Goal: Book appointment/travel/reservation

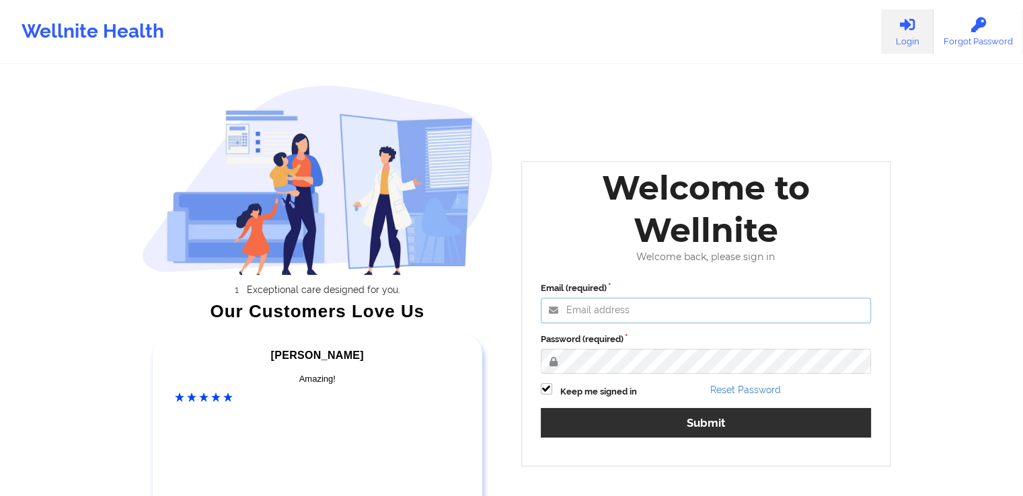
type input "[PERSON_NAME][EMAIL_ADDRESS][DOMAIN_NAME]"
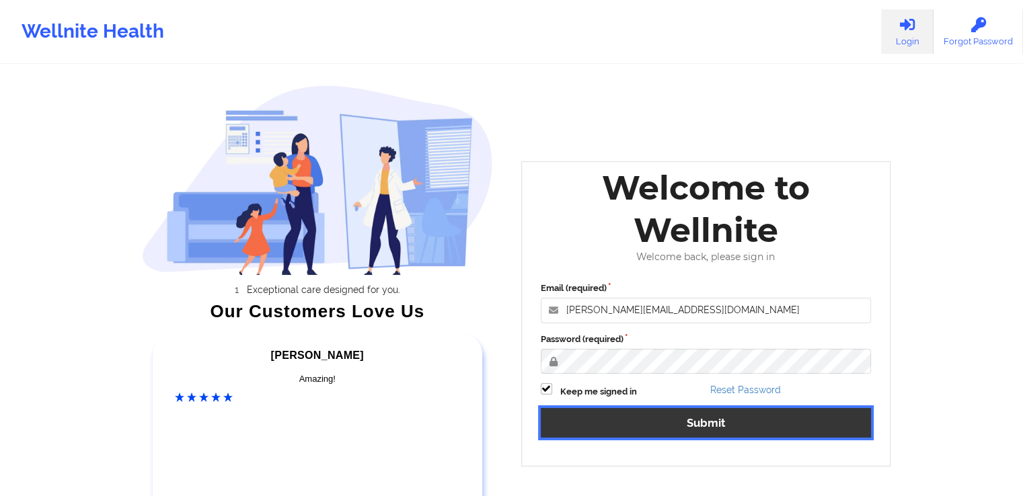
click at [697, 420] on button "Submit" at bounding box center [706, 422] width 331 height 29
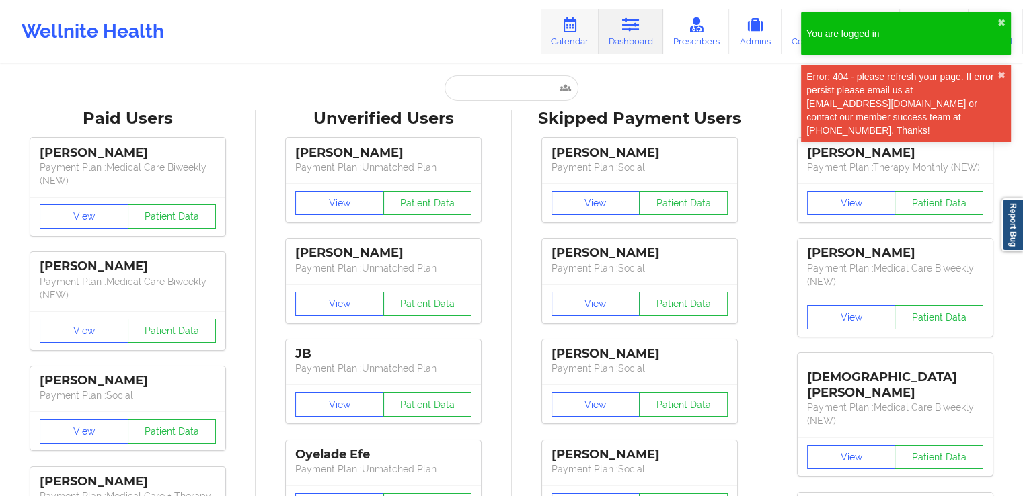
click at [576, 36] on link "Calendar" at bounding box center [570, 31] width 58 height 44
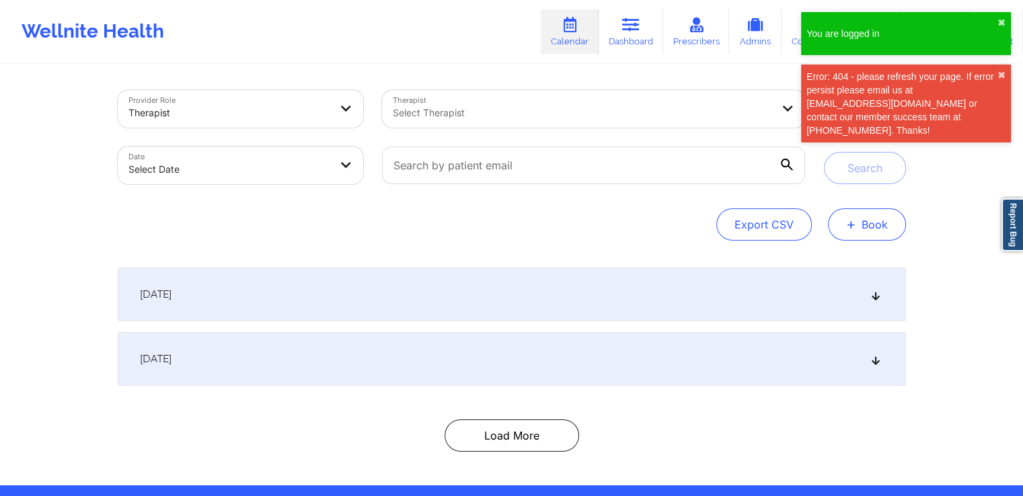
click at [870, 225] on button "+ Book" at bounding box center [867, 224] width 78 height 32
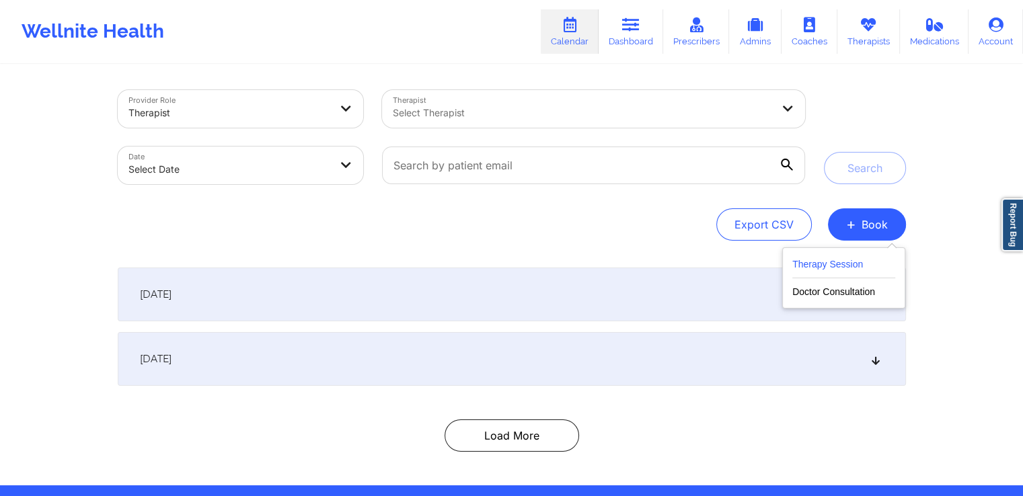
click at [816, 260] on button "Therapy Session" at bounding box center [843, 267] width 103 height 22
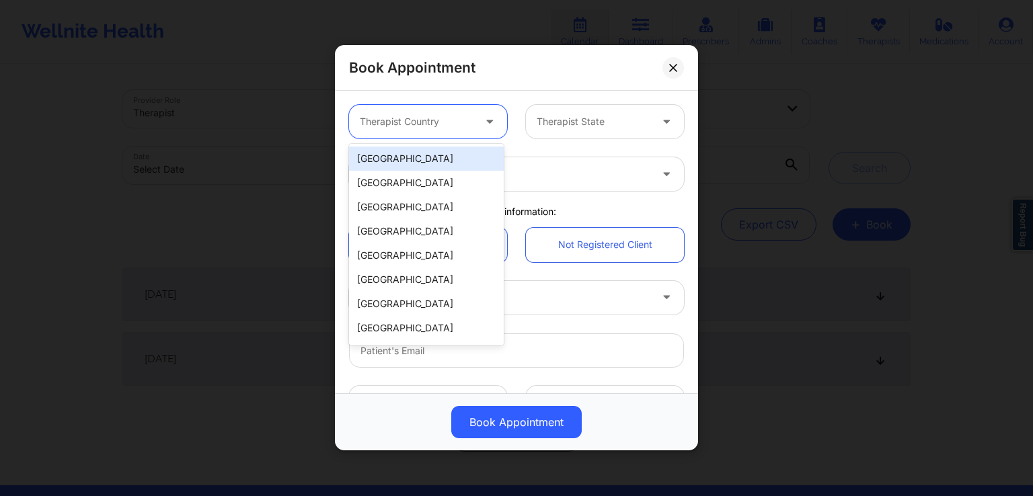
click at [451, 116] on div at bounding box center [417, 122] width 114 height 16
click at [406, 154] on div "[GEOGRAPHIC_DATA]" at bounding box center [426, 159] width 155 height 24
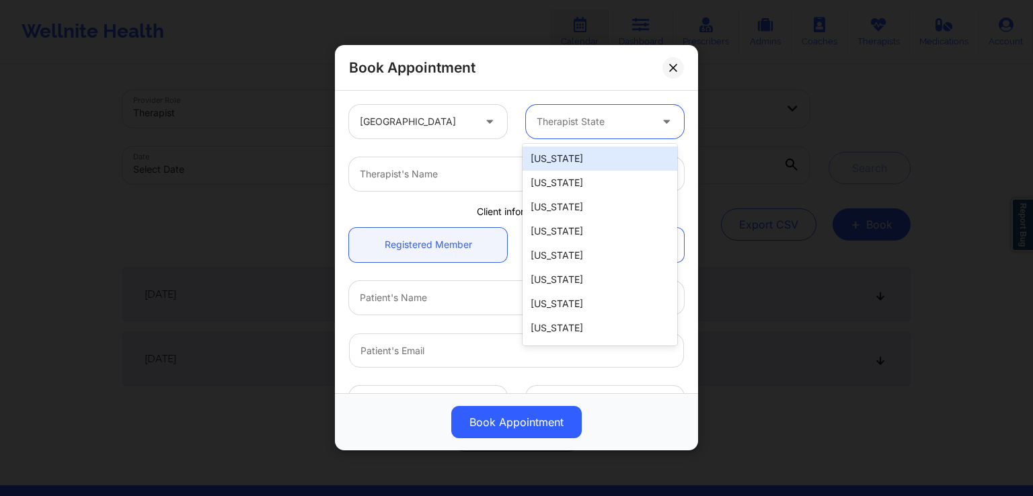
click at [595, 132] on div "Therapist State" at bounding box center [589, 122] width 126 height 34
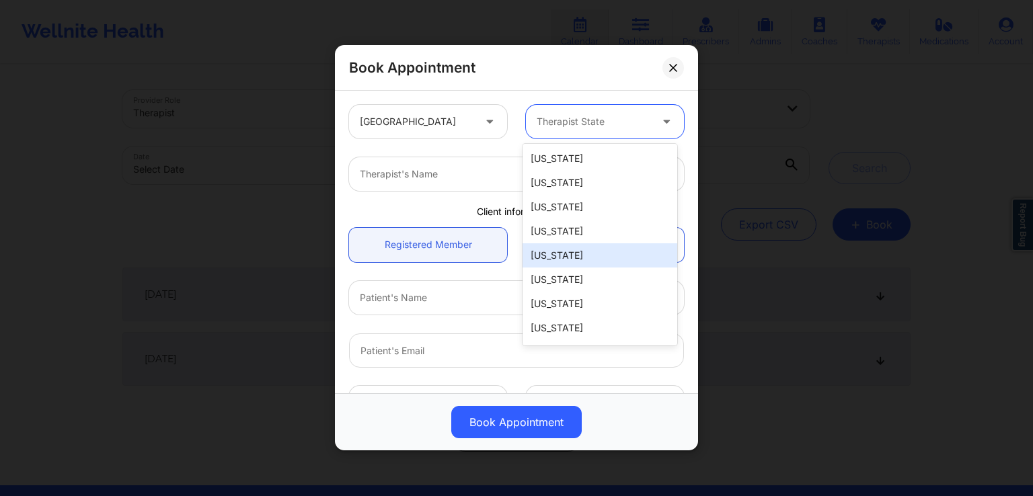
click at [578, 256] on div "[US_STATE]" at bounding box center [599, 255] width 155 height 24
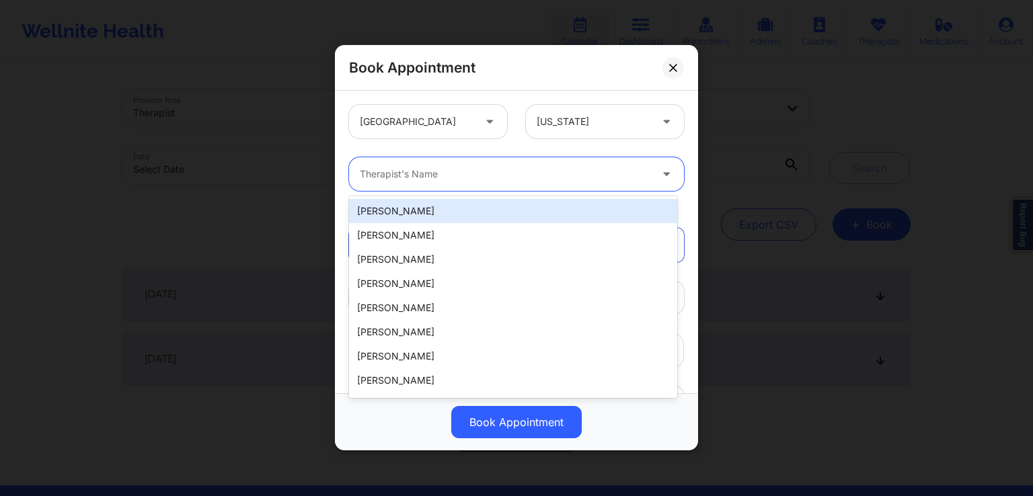
click at [508, 177] on div at bounding box center [505, 175] width 290 height 16
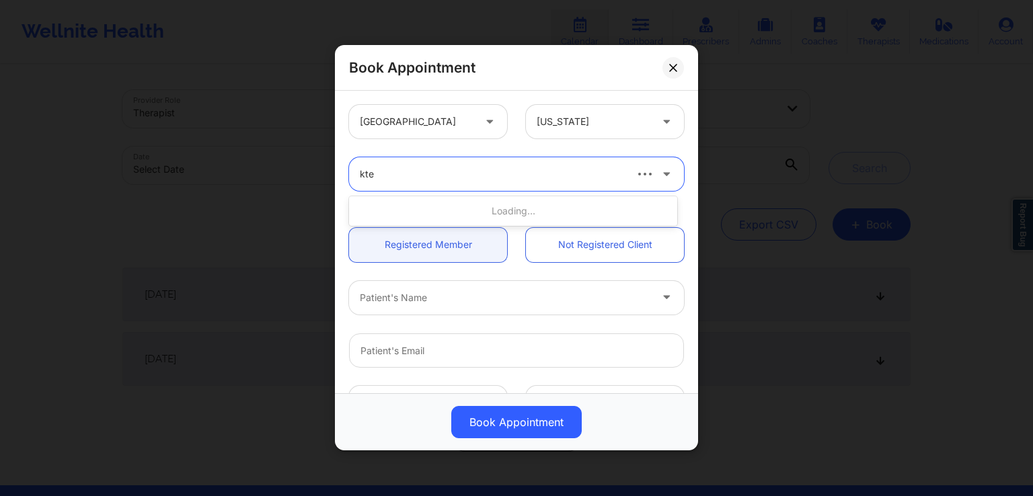
type input "ktes"
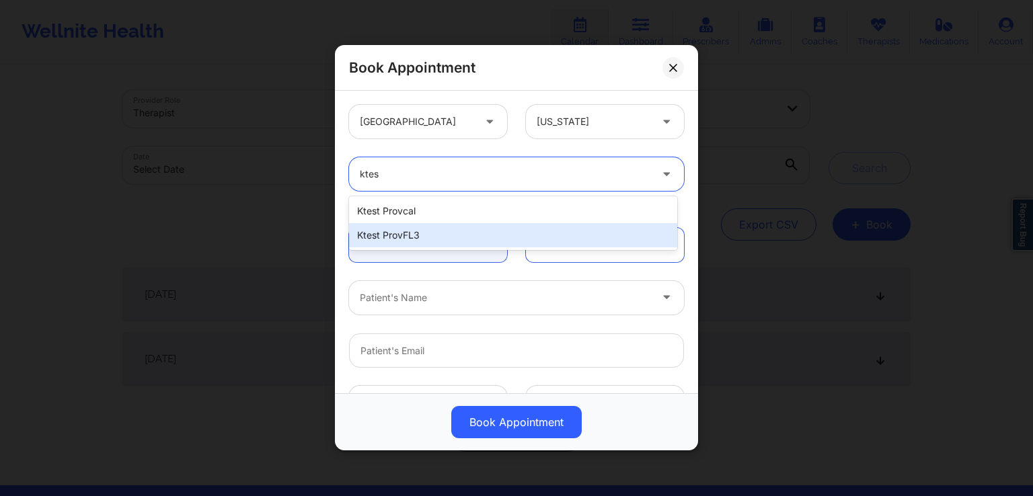
click at [426, 229] on div "ktest provFL3" at bounding box center [513, 235] width 328 height 24
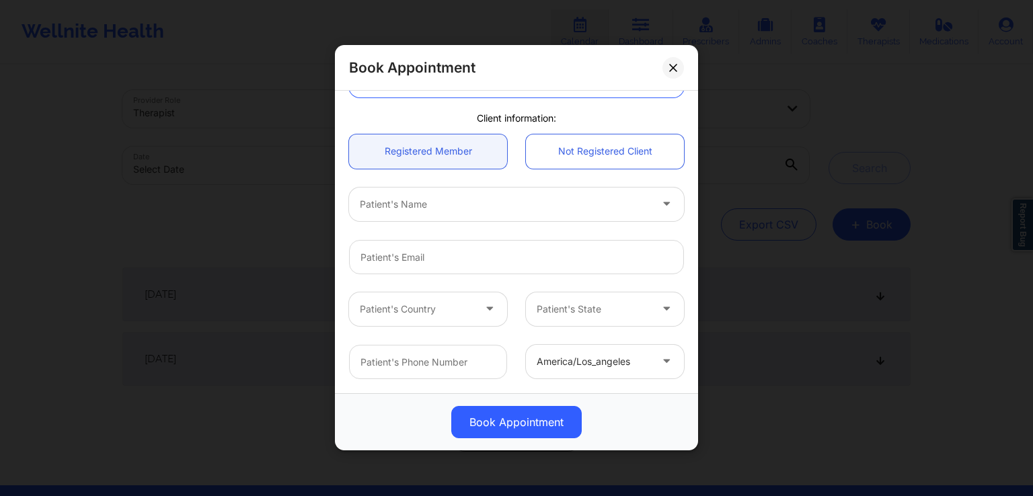
scroll to position [118, 0]
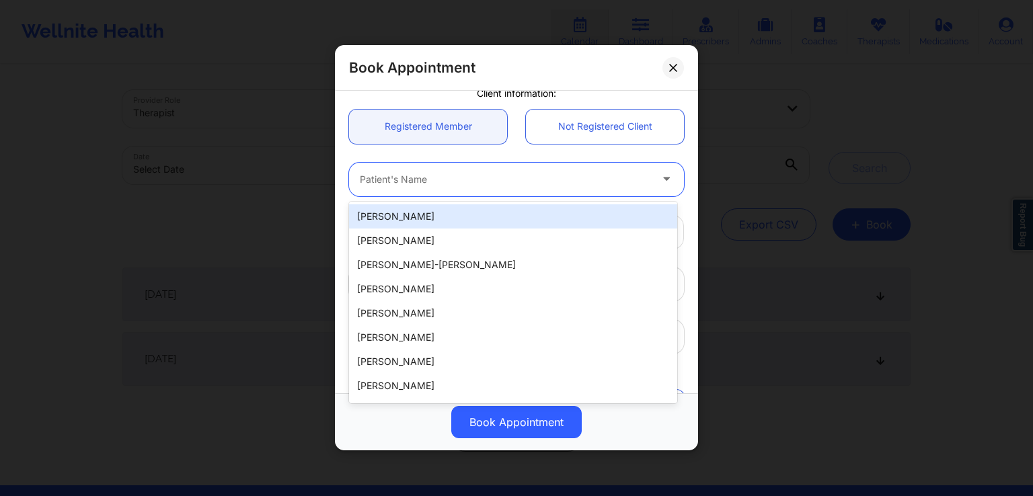
click at [513, 183] on div at bounding box center [505, 179] width 290 height 16
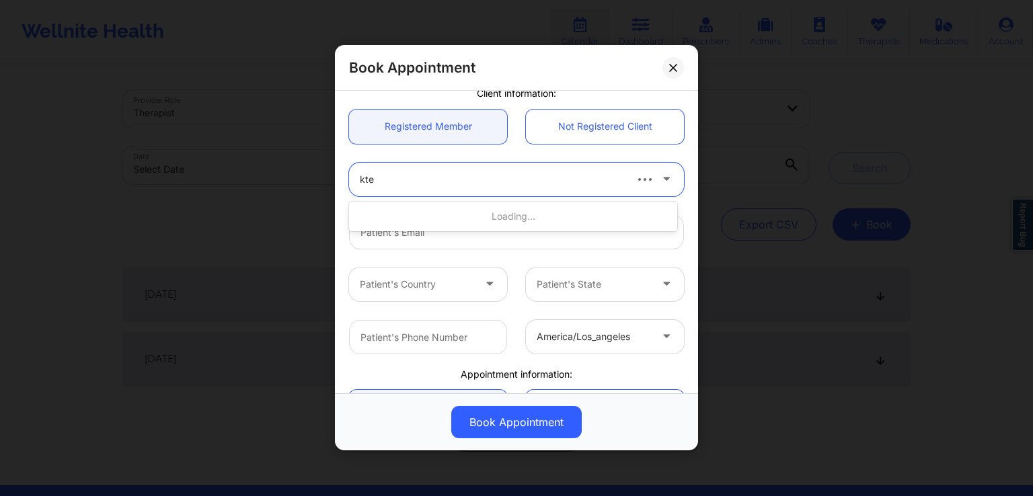
type input "ktes"
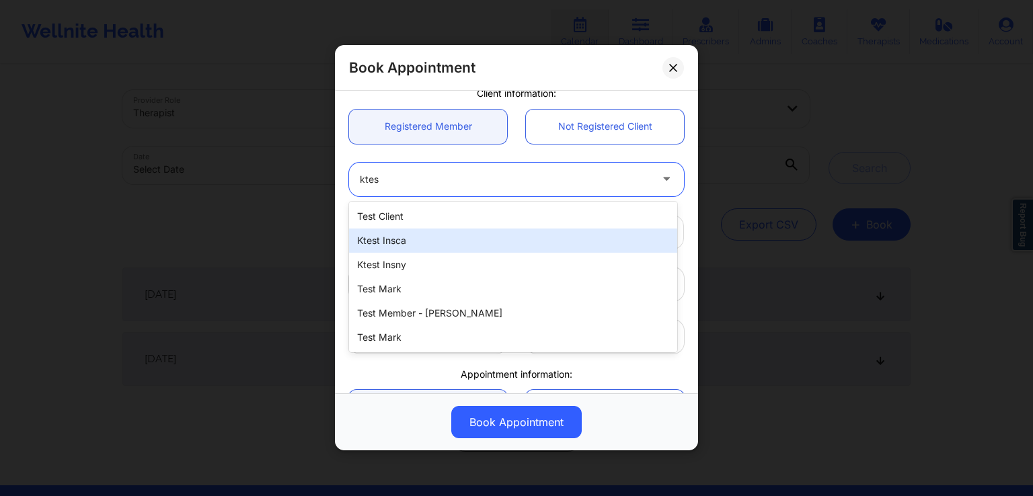
click at [463, 240] on div "ktest insca" at bounding box center [513, 241] width 328 height 24
type input "[EMAIL_ADDRESS][DOMAIN_NAME]"
type input "[PHONE_NUMBER]"
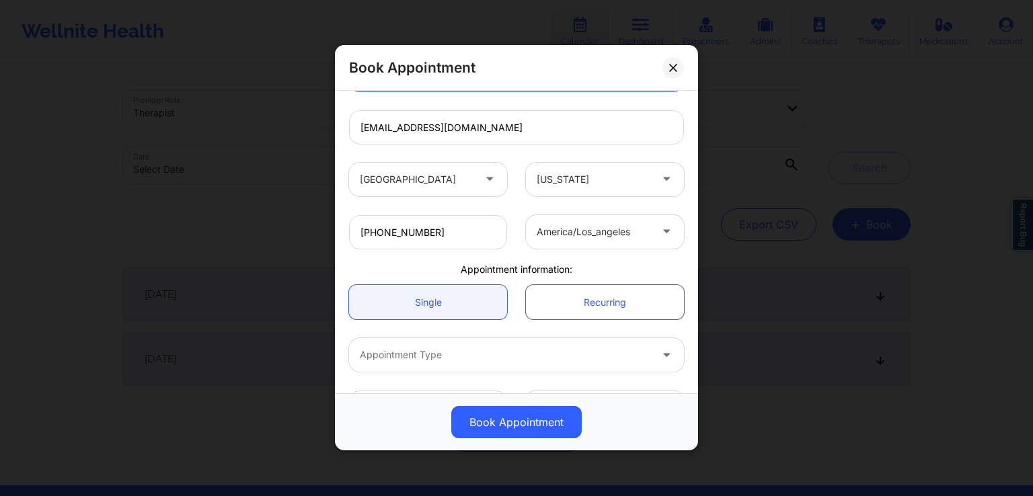
scroll to position [226, 0]
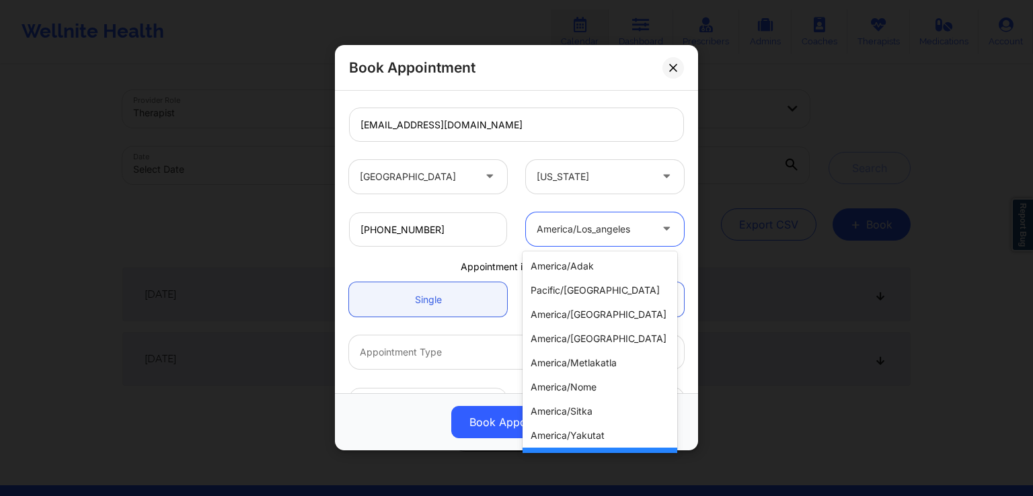
click at [641, 225] on div at bounding box center [594, 229] width 114 height 16
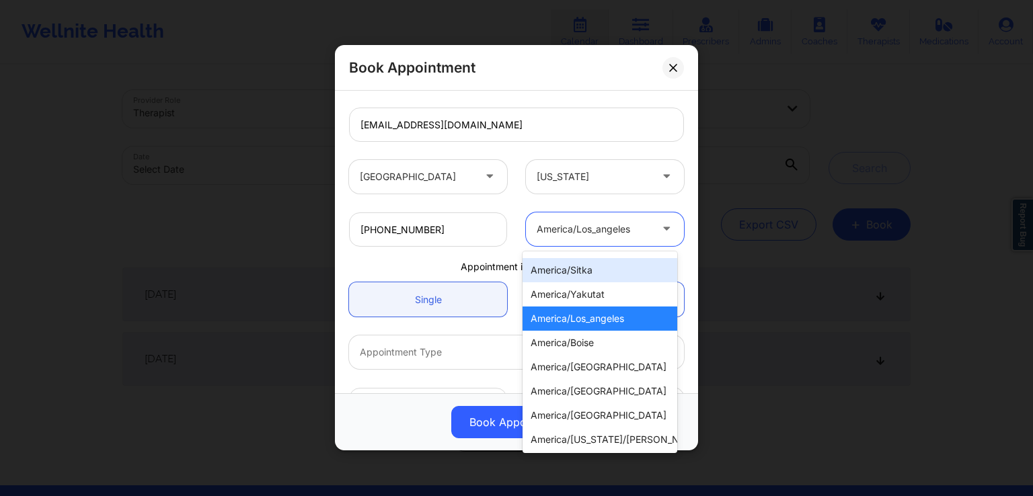
scroll to position [139, 0]
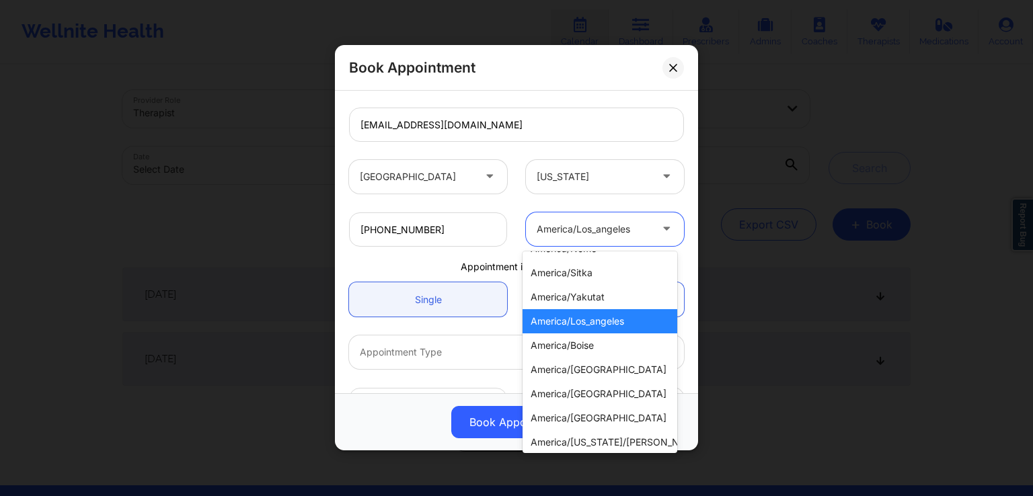
click at [619, 321] on div "america/los_angeles" at bounding box center [599, 321] width 155 height 24
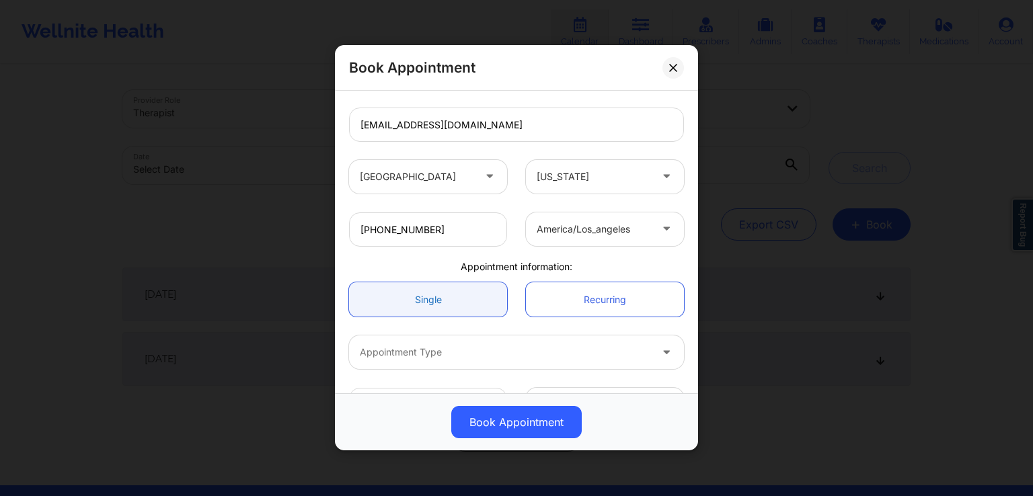
click at [434, 306] on link "Single" at bounding box center [428, 299] width 158 height 34
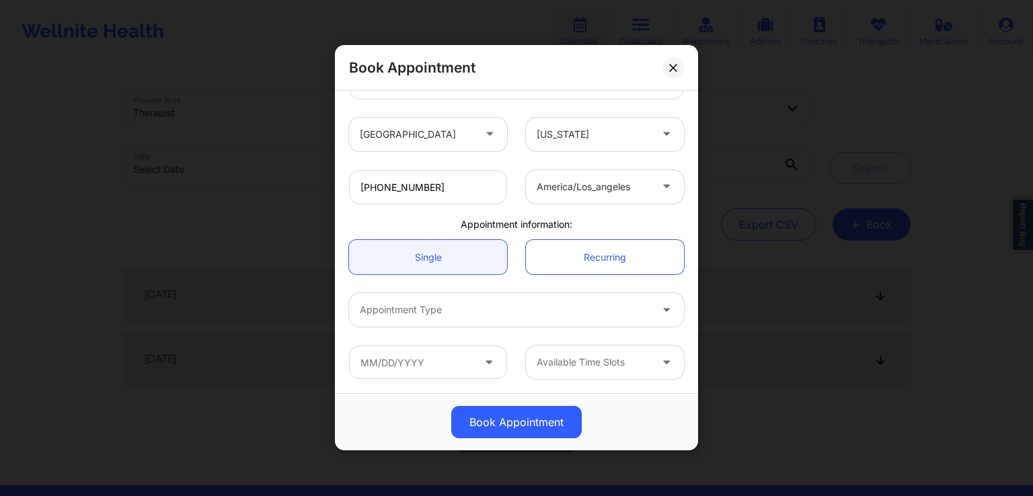
scroll to position [268, 0]
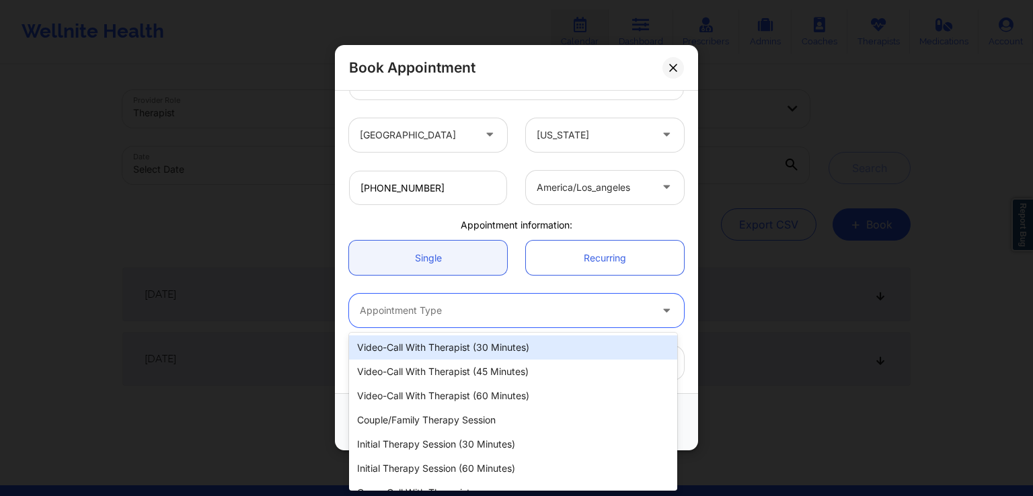
click at [465, 321] on div "Appointment Type" at bounding box center [500, 311] width 303 height 34
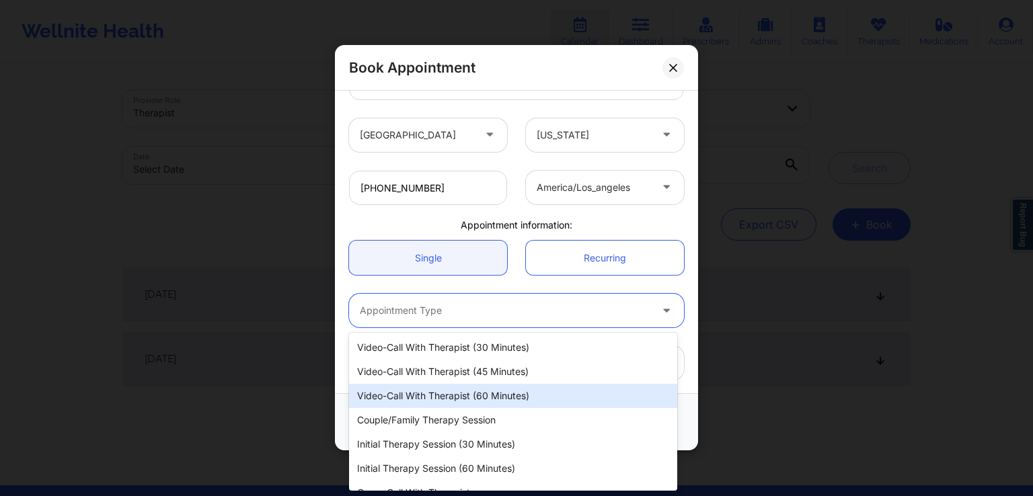
scroll to position [13, 0]
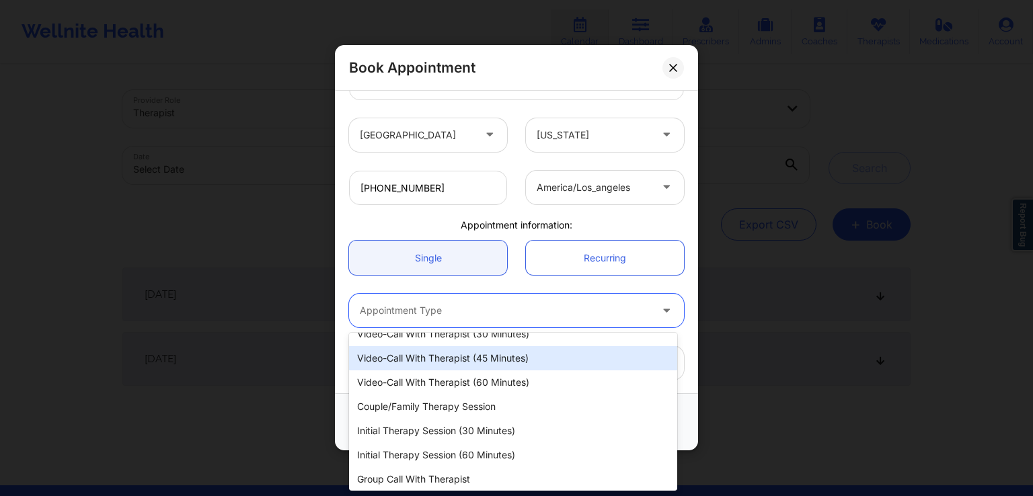
click at [498, 362] on div "Video-Call with Therapist (45 minutes)" at bounding box center [513, 358] width 328 height 24
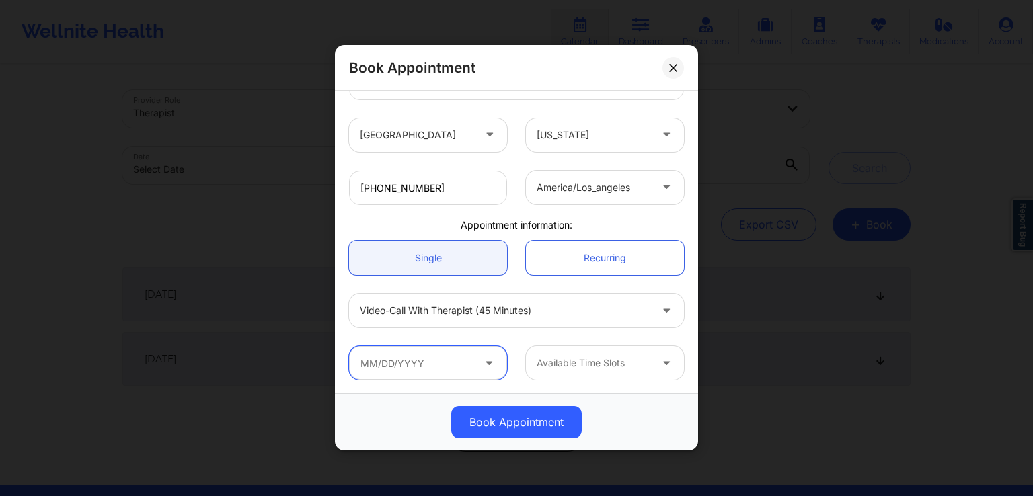
click at [422, 371] on input "text" at bounding box center [428, 363] width 158 height 34
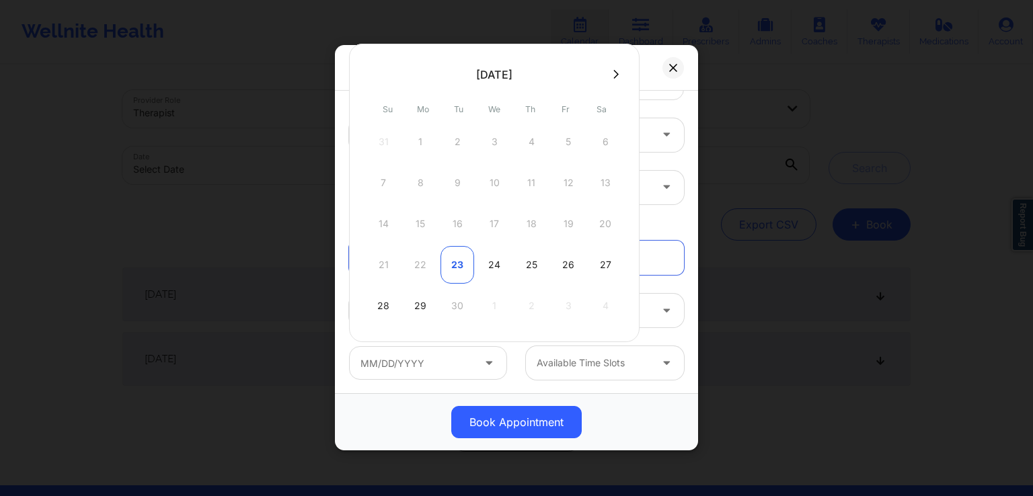
click at [456, 265] on div "23" at bounding box center [457, 265] width 34 height 38
type input "[DATE]"
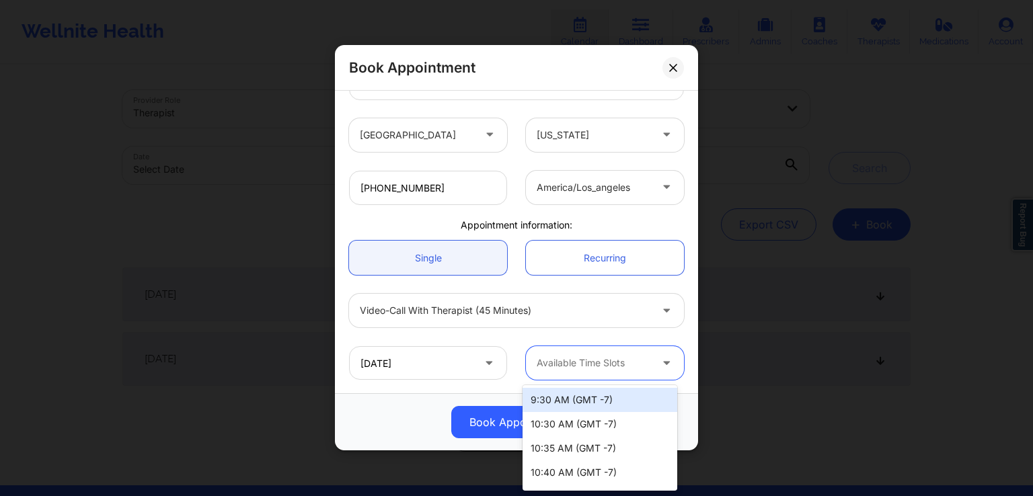
click at [593, 364] on div at bounding box center [594, 364] width 114 height 16
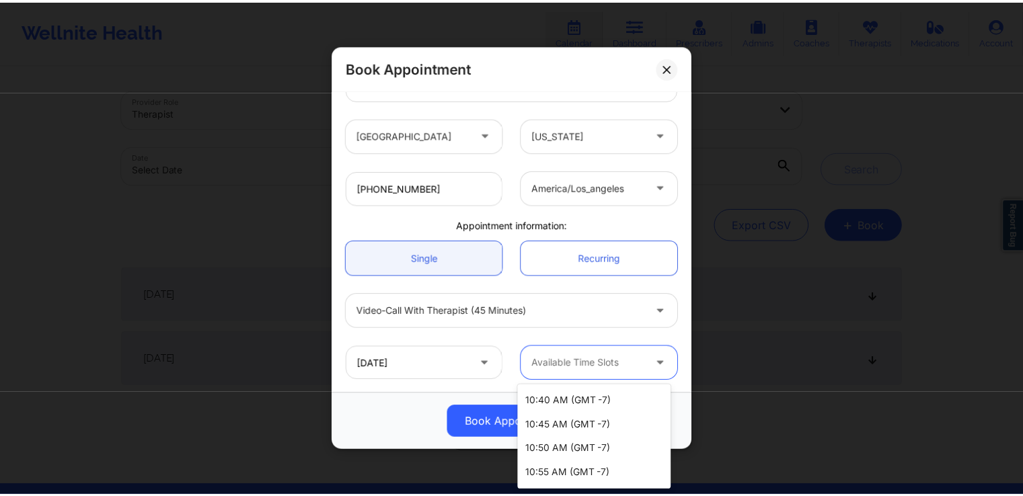
scroll to position [0, 0]
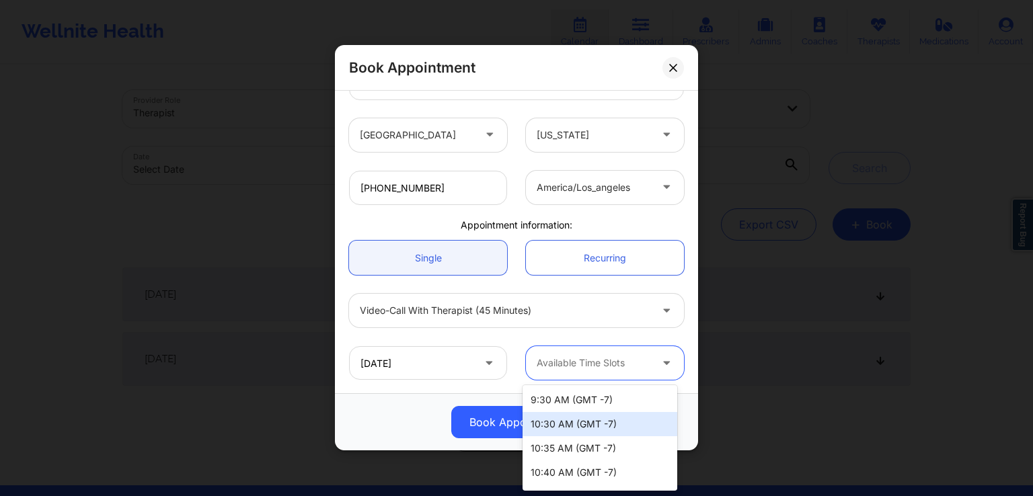
click at [592, 428] on div "10:30 AM (GMT -7)" at bounding box center [599, 424] width 155 height 24
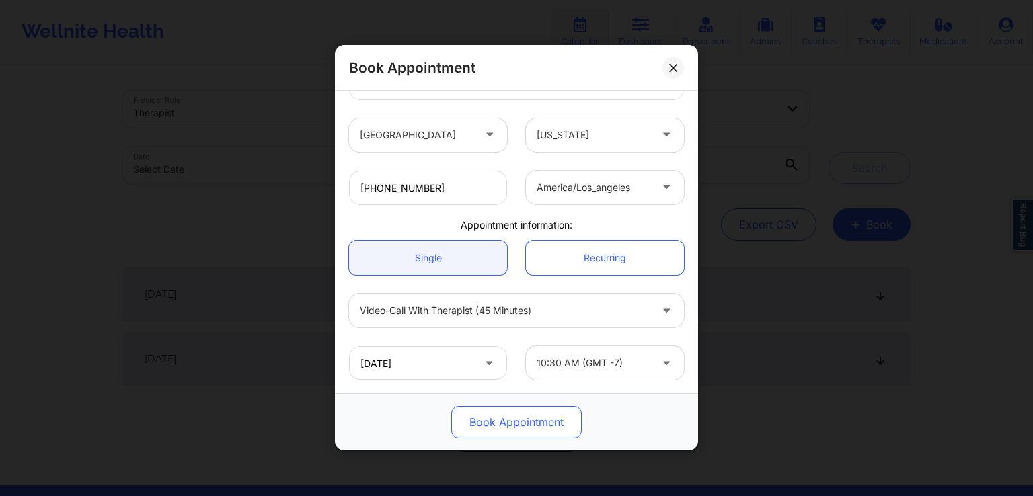
click at [494, 424] on button "Book Appointment" at bounding box center [516, 423] width 130 height 32
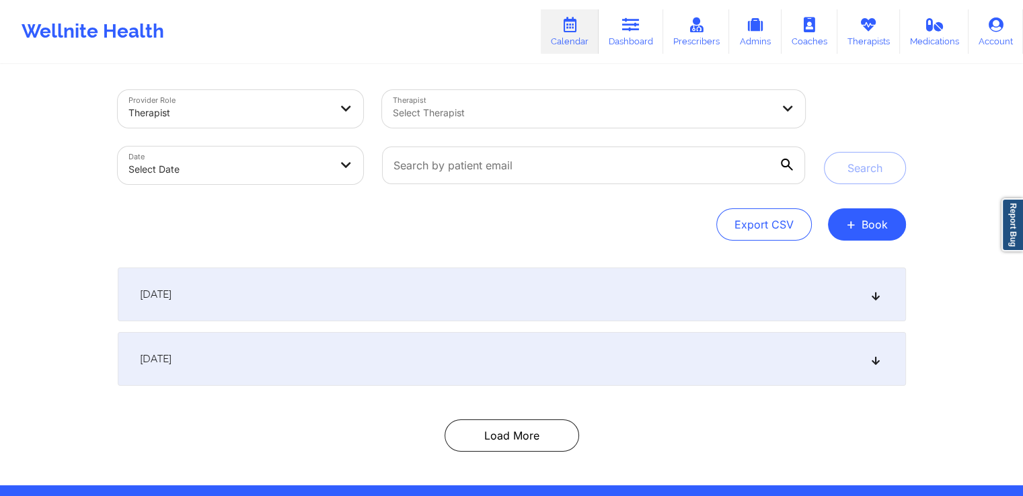
click at [743, 93] on div "Select Therapist" at bounding box center [577, 109] width 391 height 38
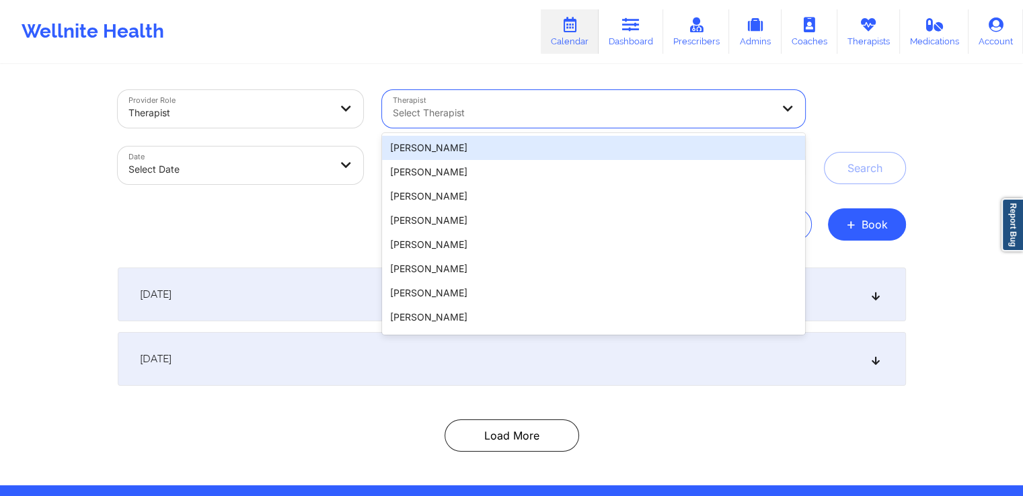
type input "t"
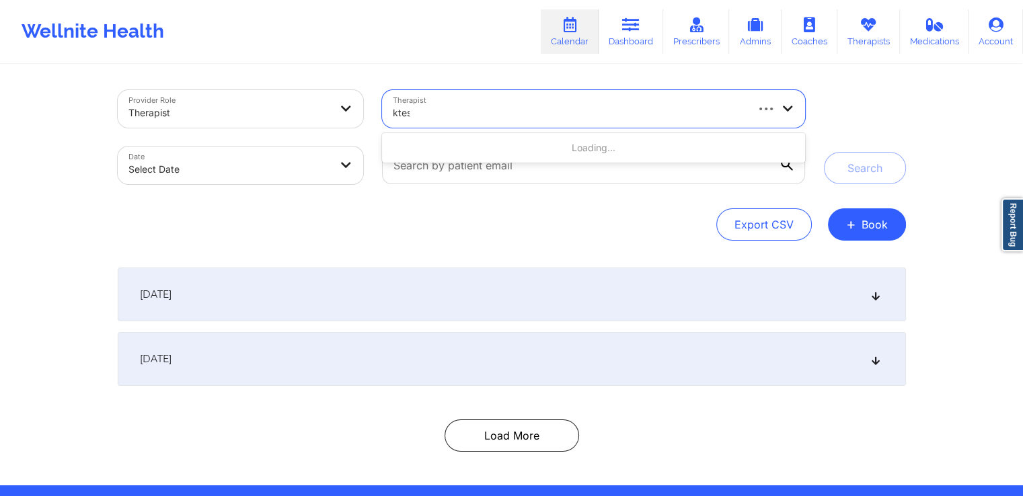
type input "ktest"
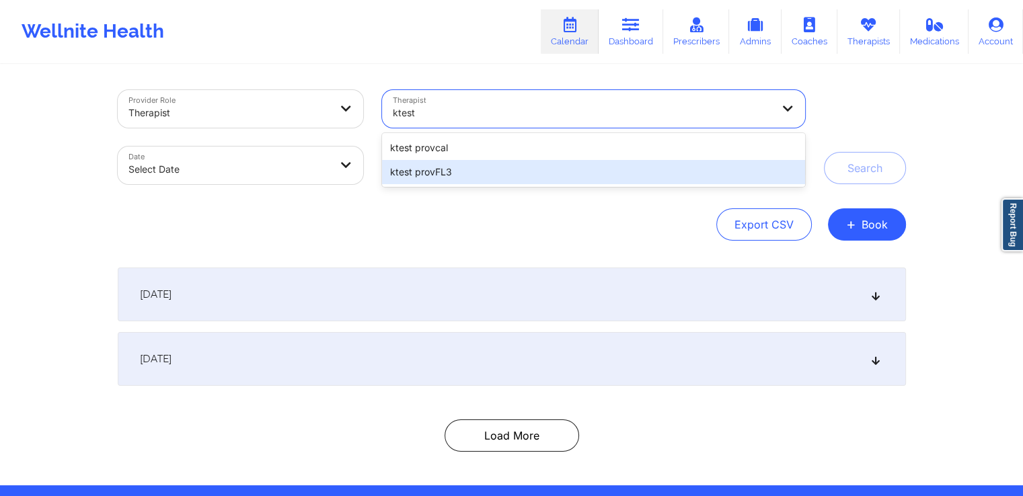
click at [461, 175] on div "ktest provFL3" at bounding box center [593, 172] width 422 height 24
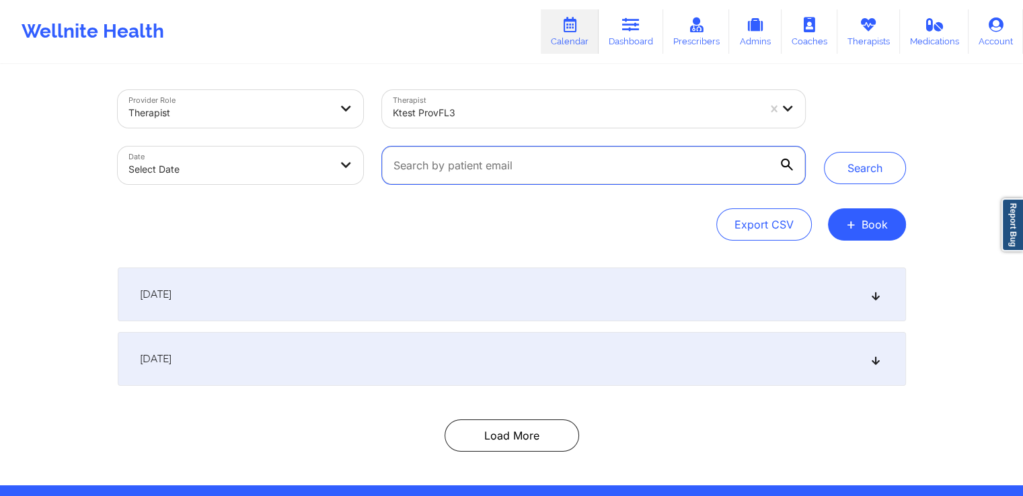
click at [762, 165] on input "text" at bounding box center [593, 166] width 422 height 38
click at [239, 173] on body "Wellnite Health Calendar Dashboard Prescribers Admins Coaches Therapists Medica…" at bounding box center [511, 248] width 1023 height 496
select select "2025-8"
select select "2025-9"
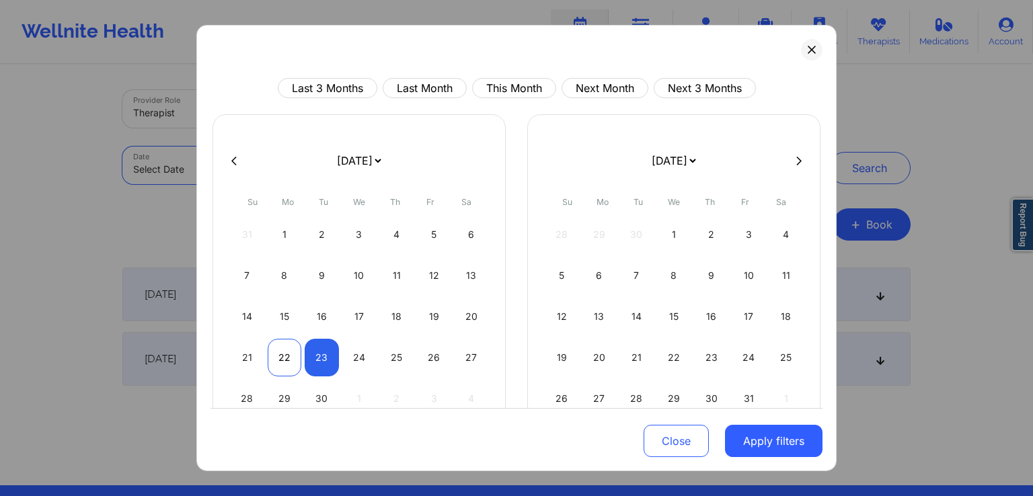
click at [285, 358] on div "22" at bounding box center [285, 358] width 34 height 38
select select "2025-8"
select select "2025-9"
select select "2025-8"
select select "2025-9"
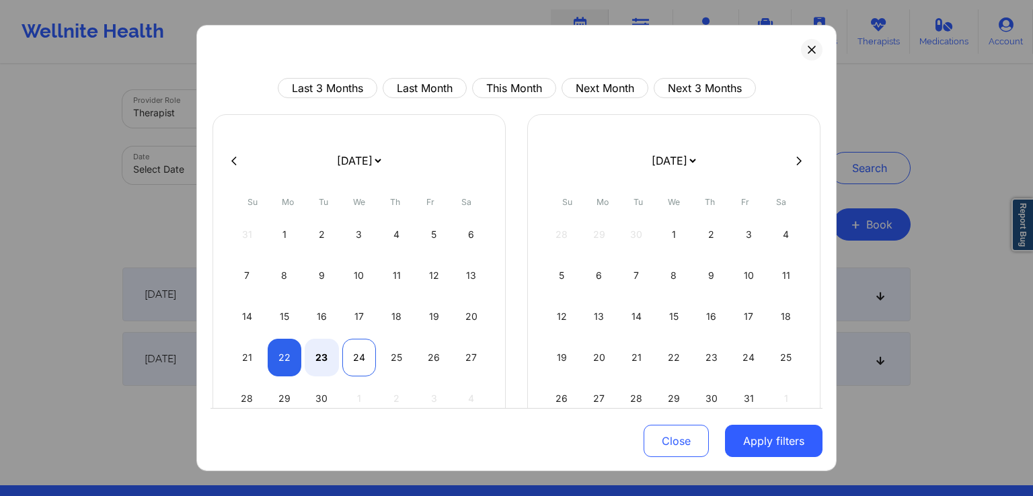
click at [363, 361] on div "24" at bounding box center [359, 358] width 34 height 38
select select "2025-8"
select select "2025-9"
click at [788, 439] on button "Apply filters" at bounding box center [773, 441] width 97 height 32
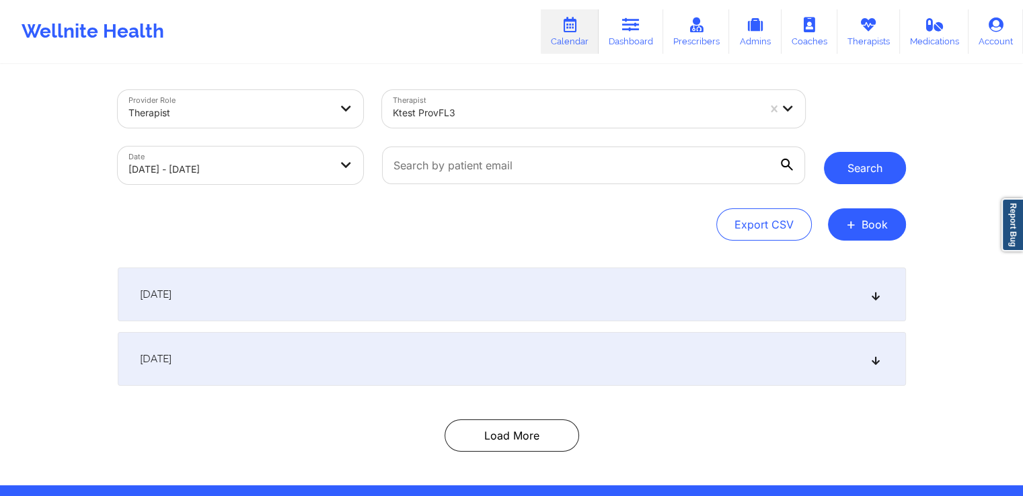
click at [867, 181] on button "Search" at bounding box center [865, 168] width 82 height 32
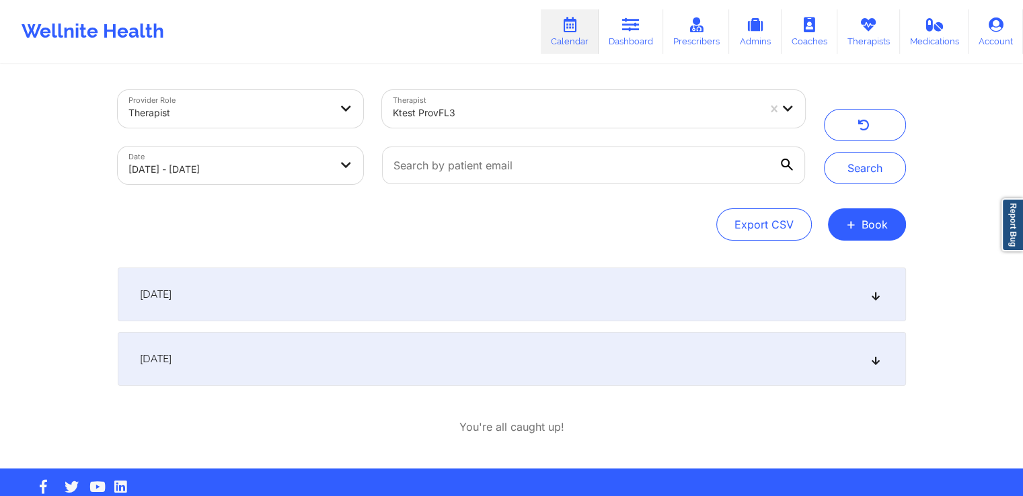
scroll to position [27, 0]
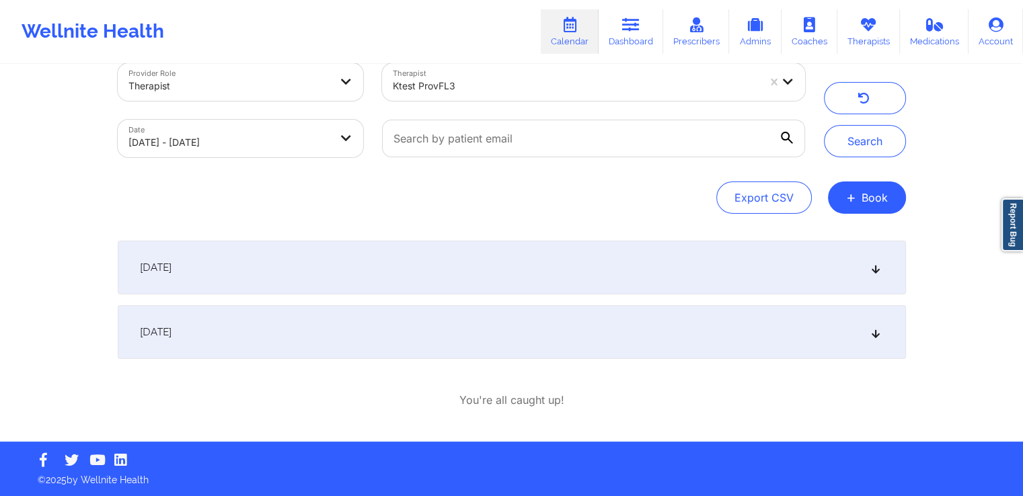
click at [622, 326] on div "[DATE]" at bounding box center [512, 332] width 788 height 54
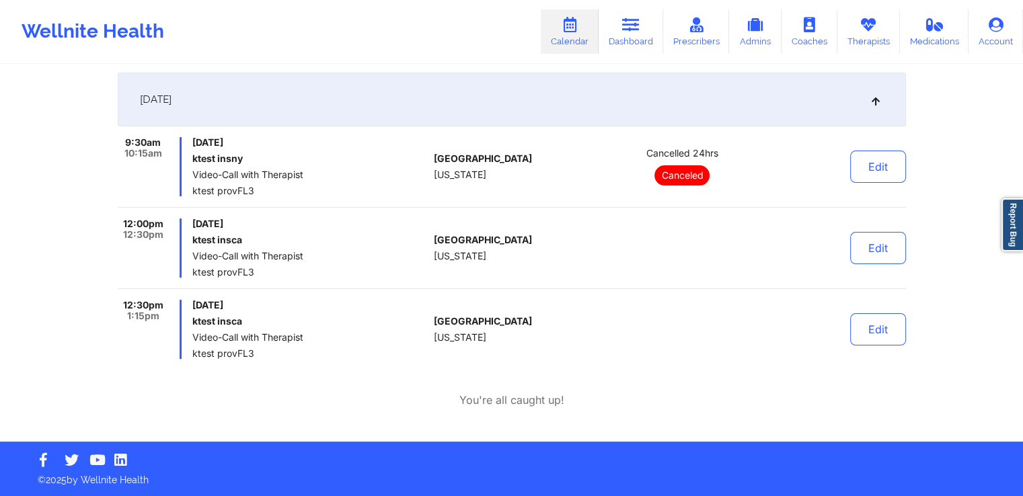
scroll to position [0, 0]
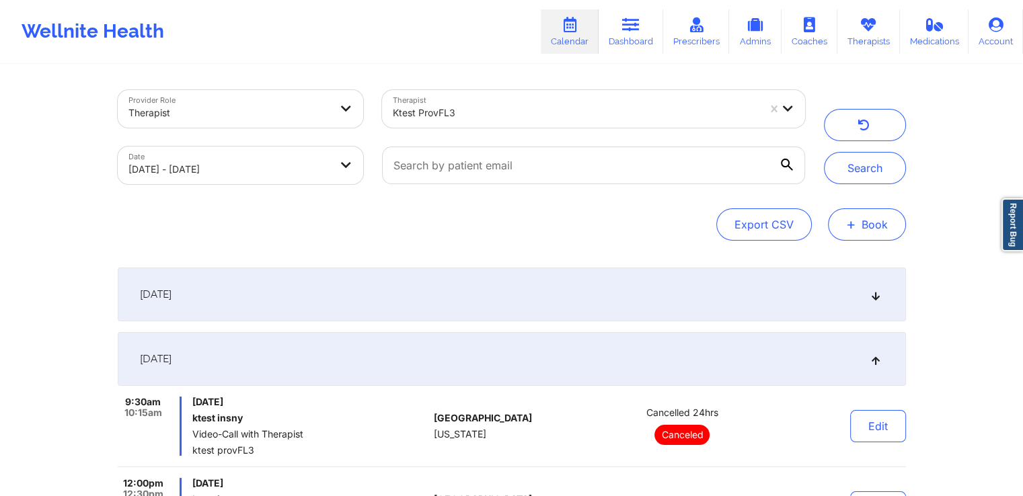
click at [855, 227] on span "+" at bounding box center [851, 224] width 10 height 7
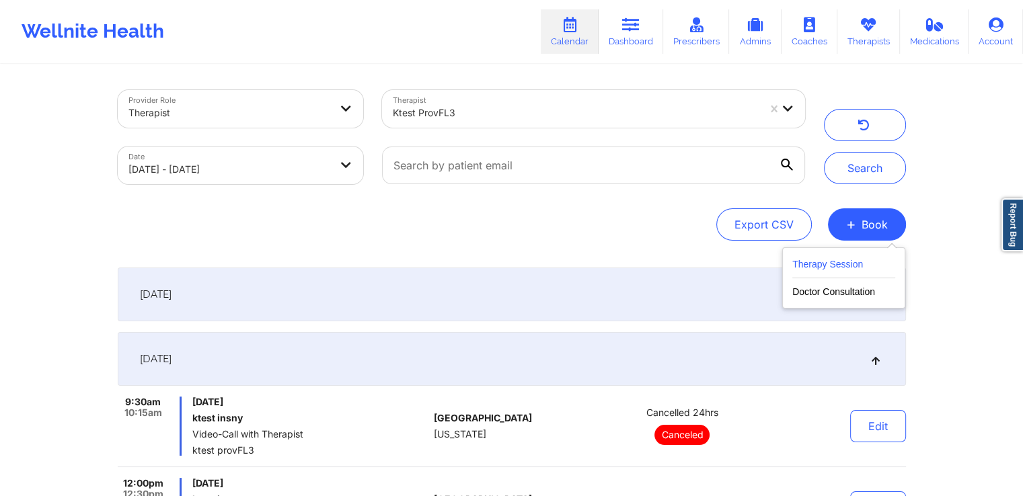
click at [838, 272] on button "Therapy Session" at bounding box center [843, 267] width 103 height 22
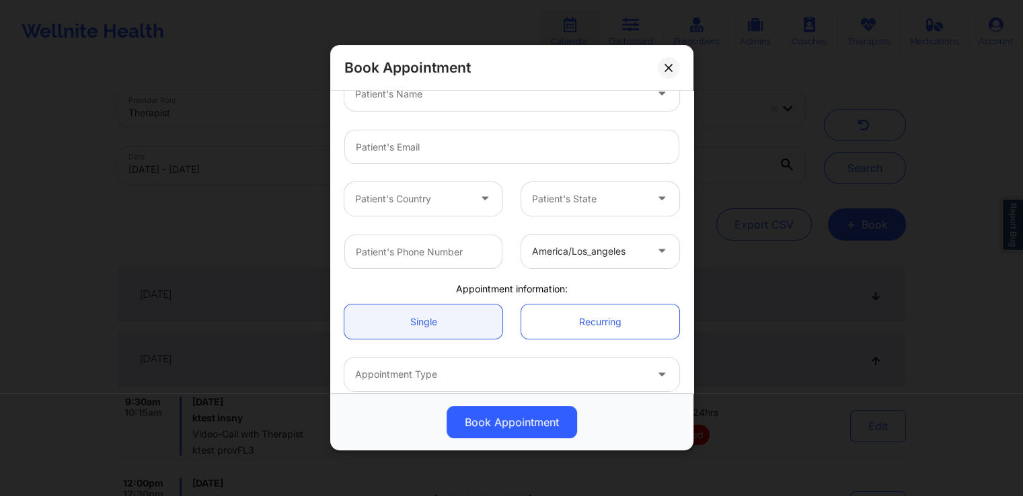
scroll to position [204, 0]
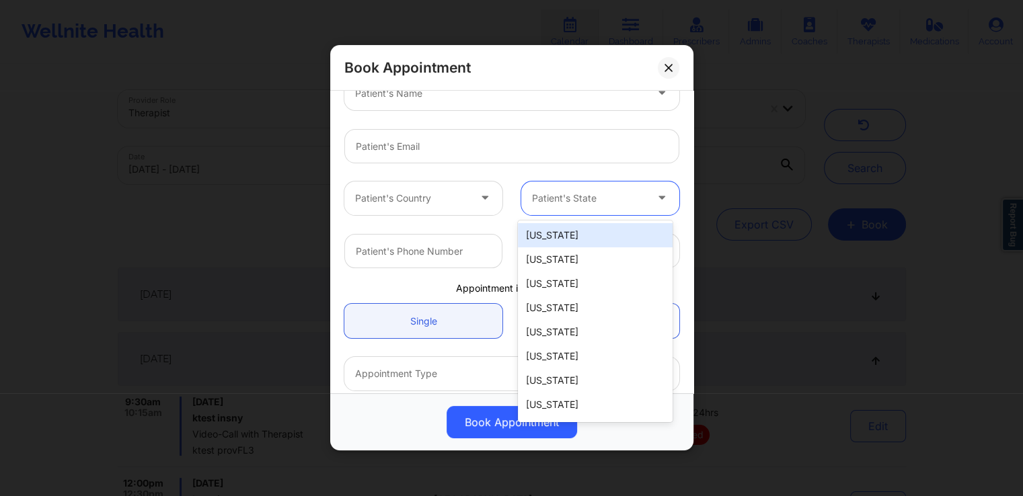
click at [621, 203] on div at bounding box center [589, 198] width 114 height 16
click at [593, 238] on div "[US_STATE]" at bounding box center [595, 235] width 155 height 24
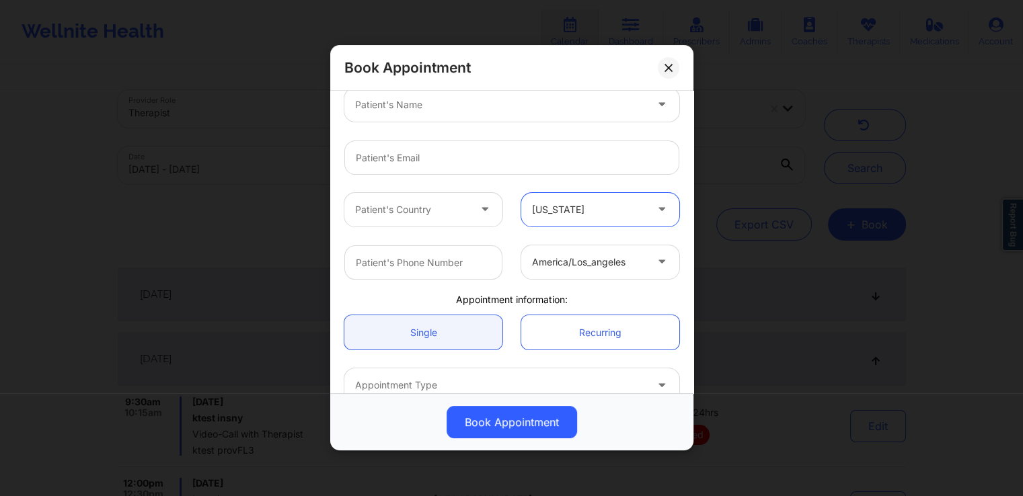
scroll to position [192, 0]
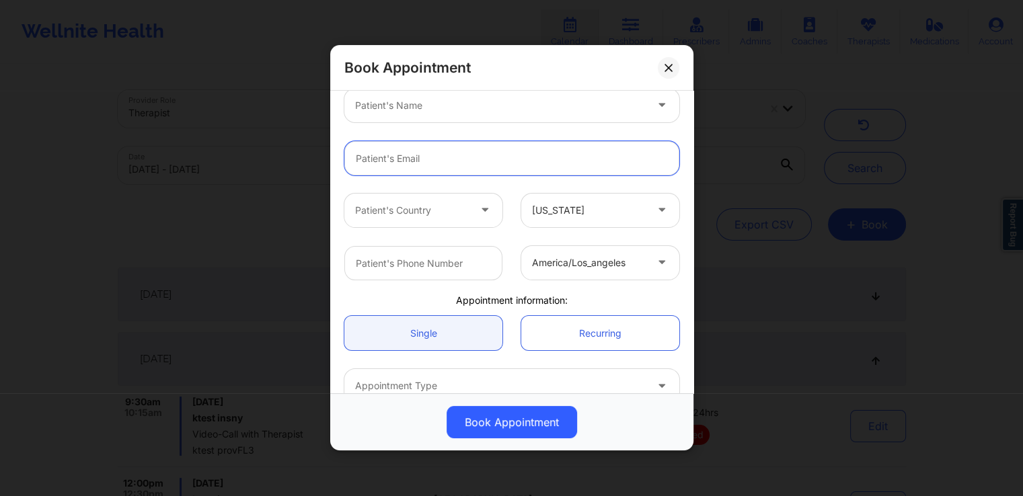
click at [457, 165] on input "email" at bounding box center [511, 158] width 335 height 34
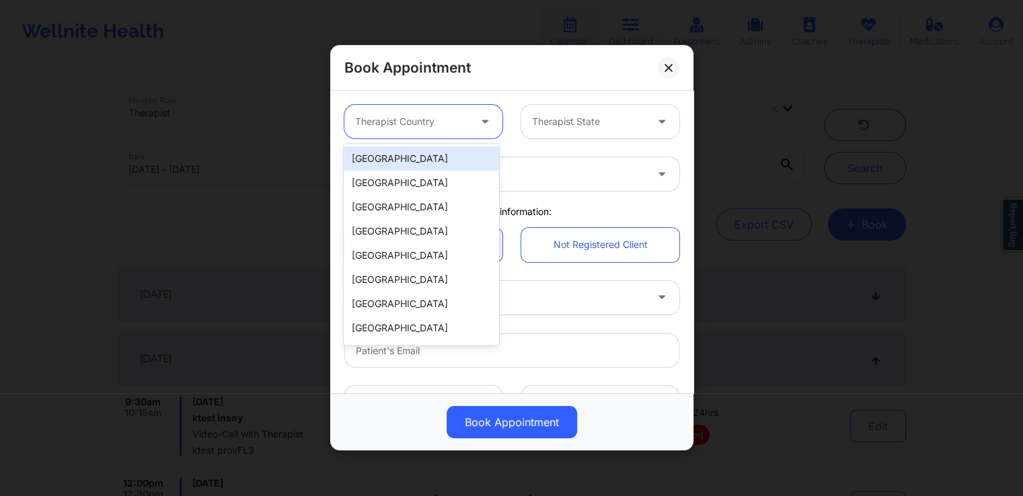
click at [470, 122] on div at bounding box center [486, 122] width 32 height 34
click at [427, 157] on div "[GEOGRAPHIC_DATA]" at bounding box center [421, 159] width 155 height 24
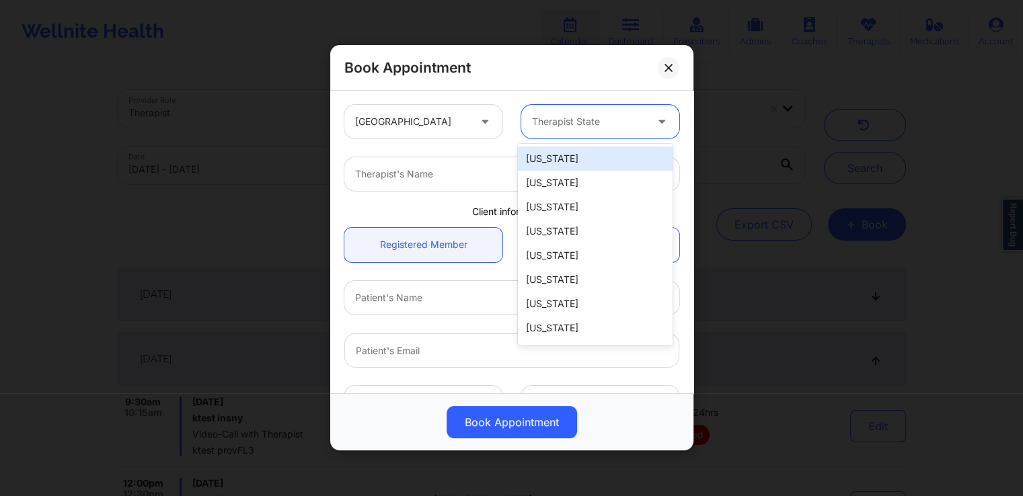
click at [602, 115] on div at bounding box center [589, 122] width 114 height 16
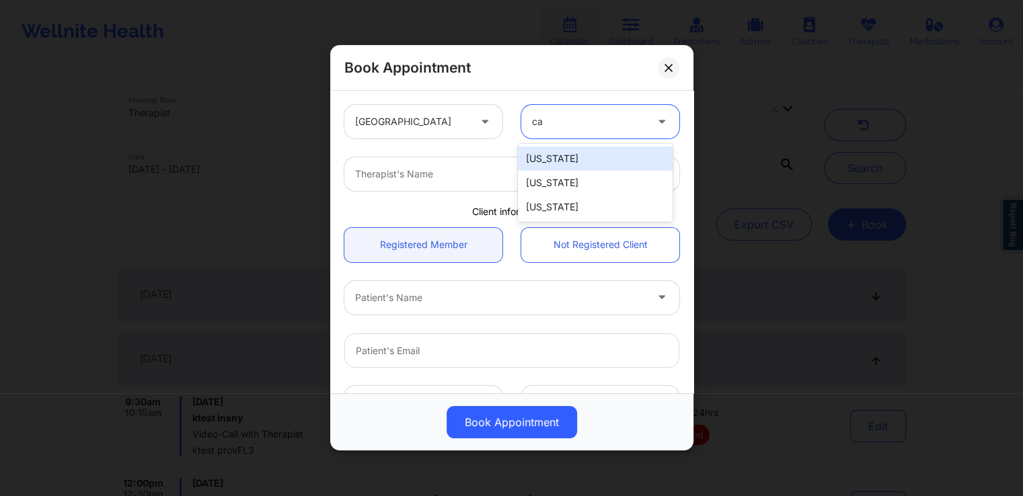
type input "cal"
click at [576, 150] on div "[US_STATE]" at bounding box center [595, 159] width 155 height 24
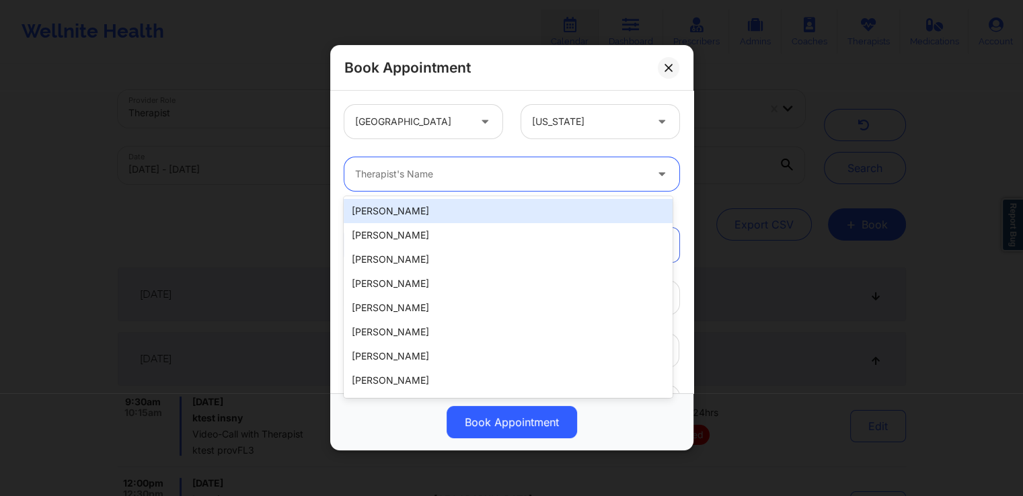
click at [490, 175] on div at bounding box center [500, 175] width 290 height 16
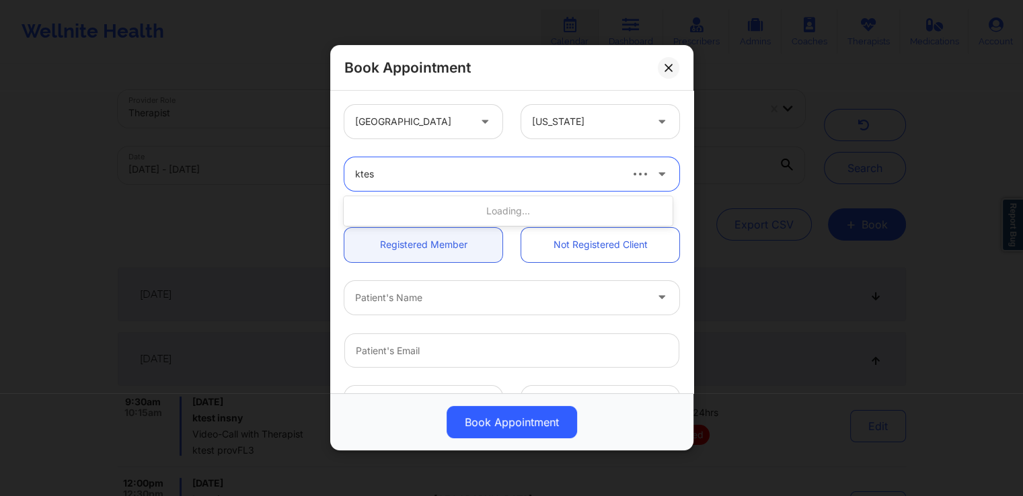
type input "ktest"
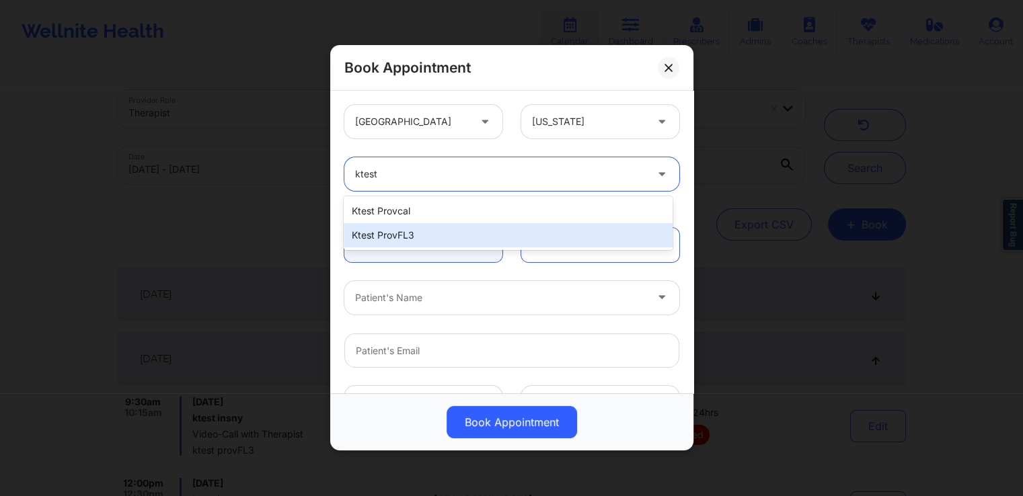
click at [471, 228] on div "ktest provFL3" at bounding box center [508, 235] width 328 height 24
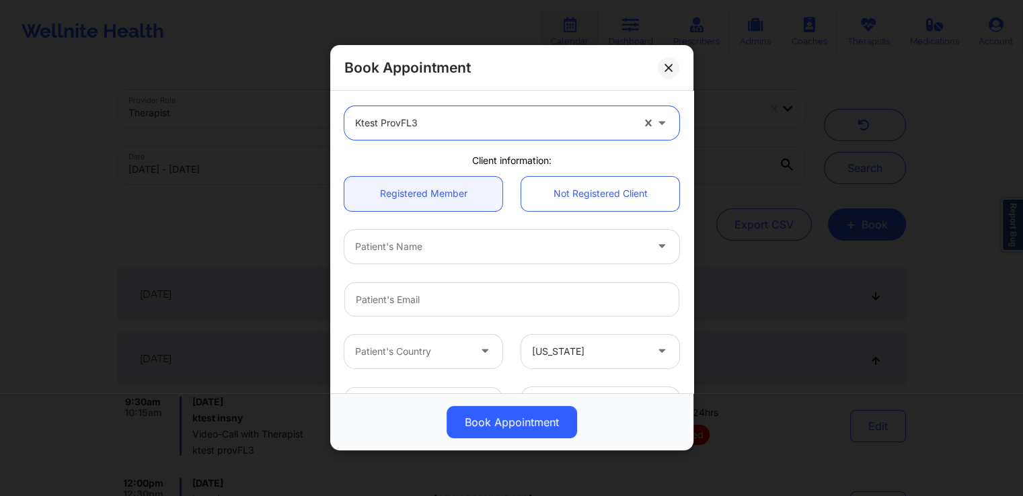
scroll to position [52, 0]
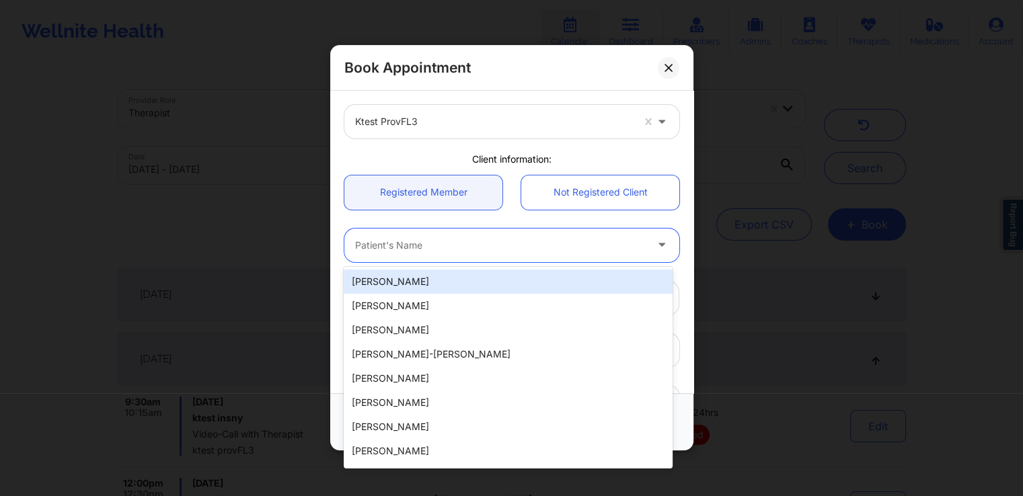
click at [469, 245] on div at bounding box center [500, 245] width 290 height 16
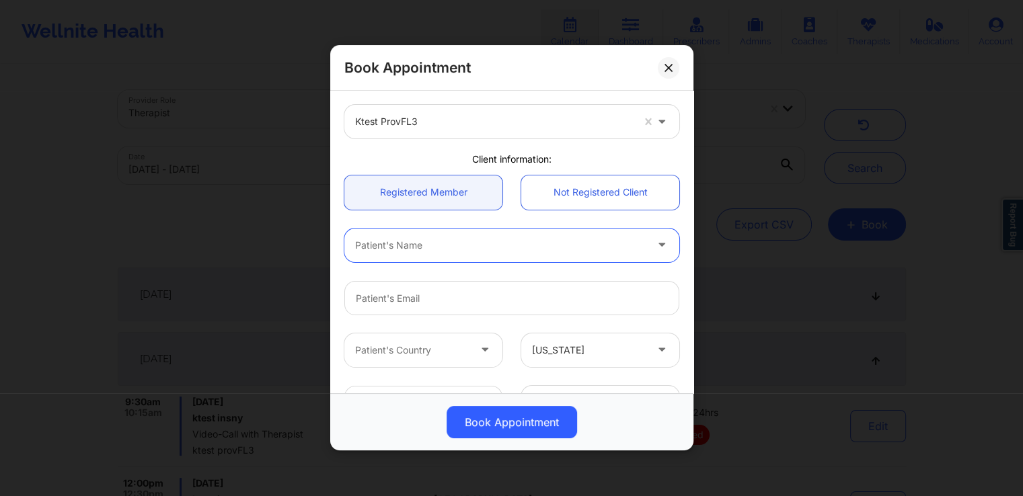
click at [489, 241] on div at bounding box center [500, 245] width 290 height 16
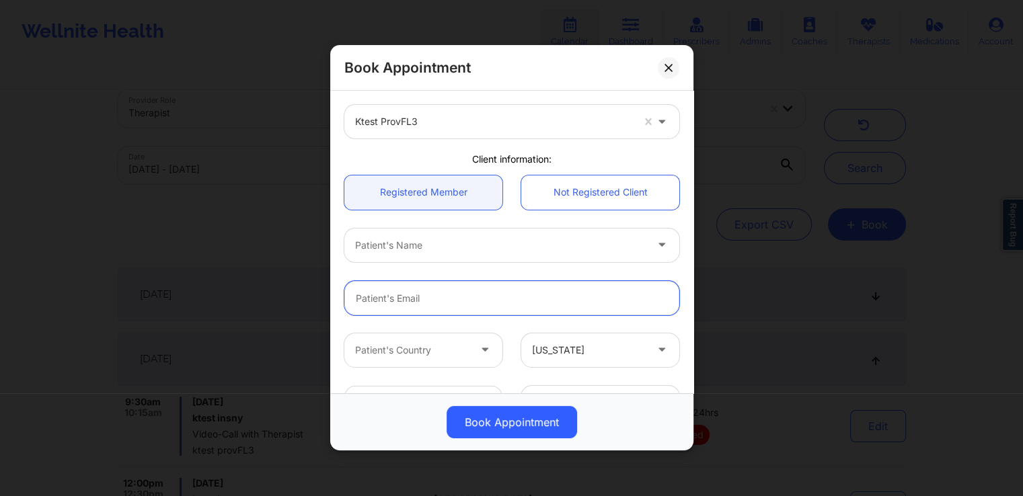
click at [440, 301] on input "email" at bounding box center [511, 298] width 335 height 34
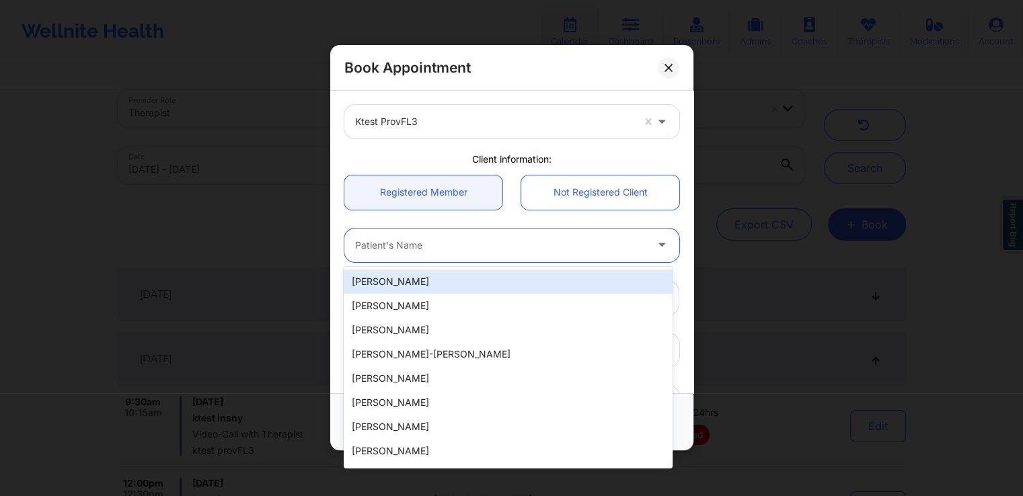
click at [476, 247] on div at bounding box center [500, 245] width 290 height 16
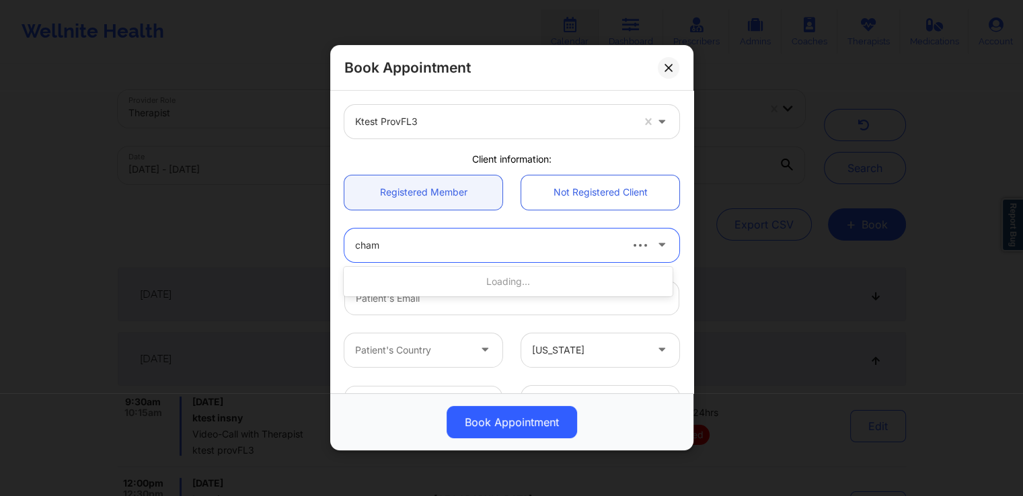
type input "chama"
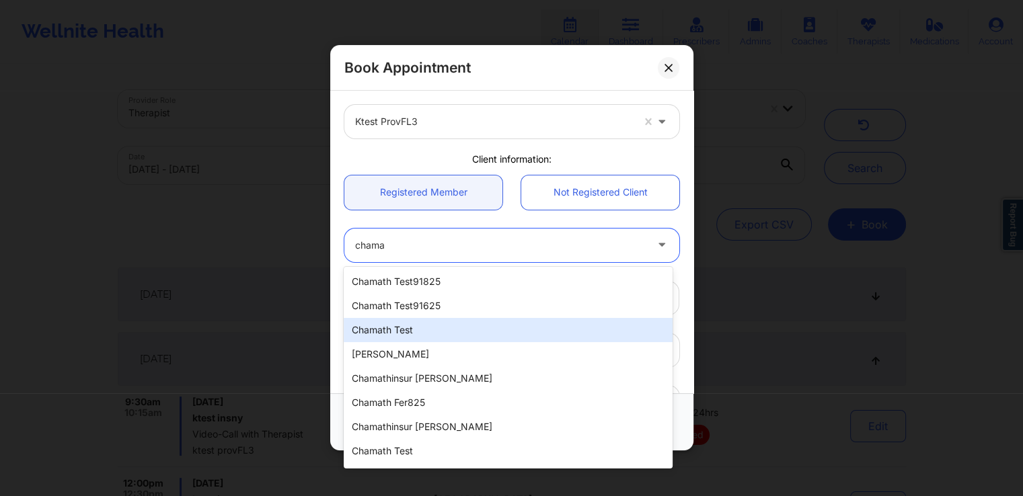
click at [522, 329] on div "chamath test" at bounding box center [508, 330] width 328 height 24
type input "[EMAIL_ADDRESS][DOMAIN_NAME]"
type input "[PHONE_NUMBER]"
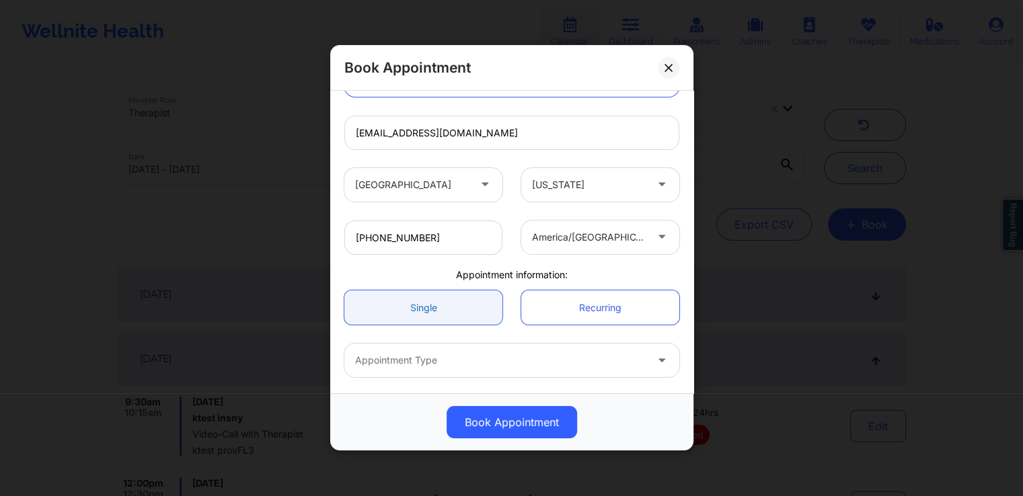
scroll to position [268, 0]
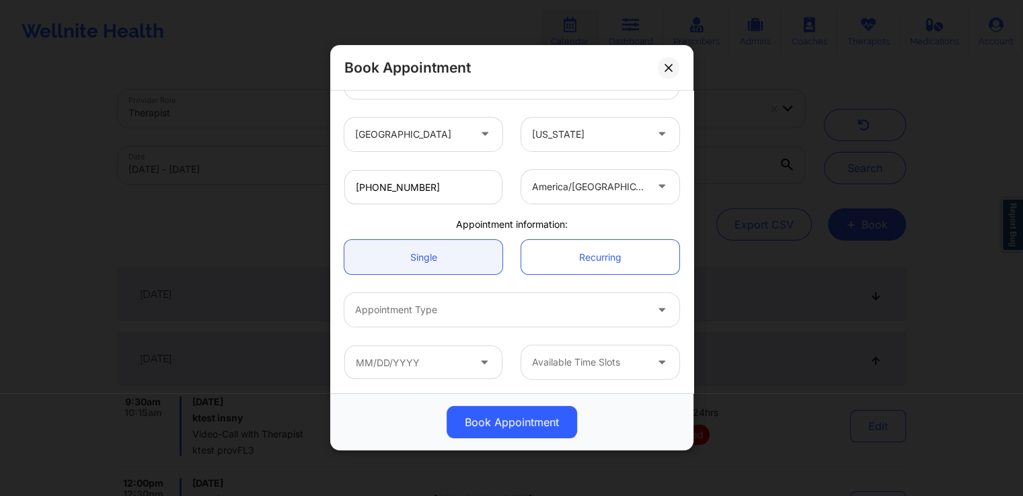
click at [573, 323] on div "Appointment Type" at bounding box center [495, 310] width 303 height 34
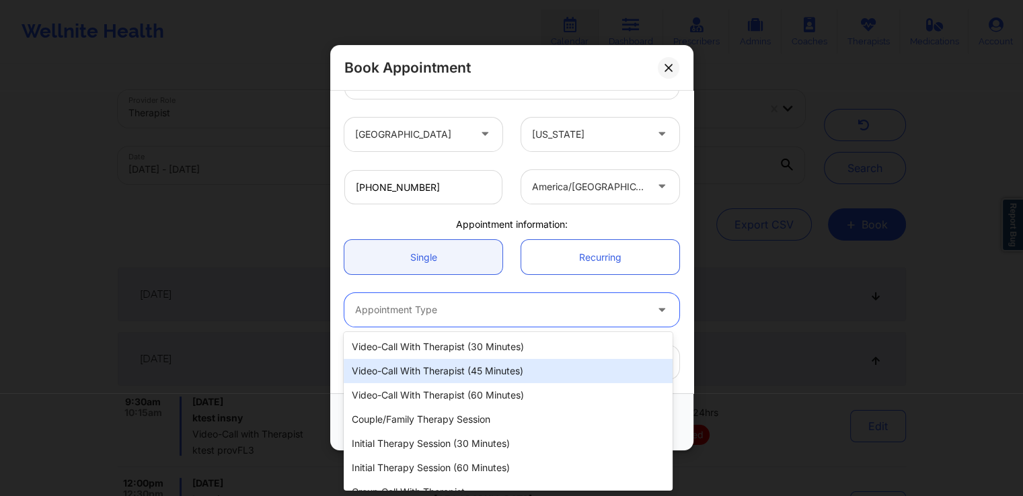
click at [506, 366] on div "Video-Call with Therapist (45 minutes)" at bounding box center [508, 371] width 328 height 24
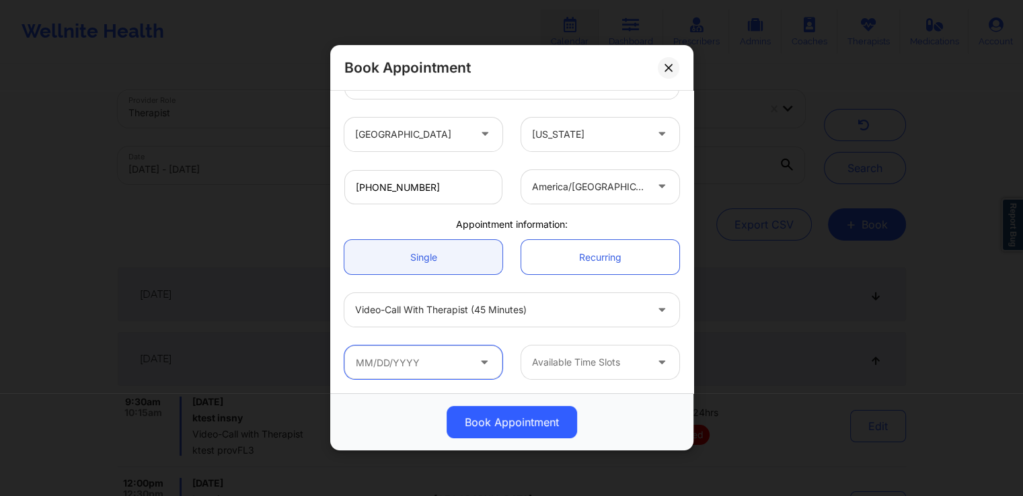
click at [440, 370] on input "text" at bounding box center [423, 363] width 158 height 34
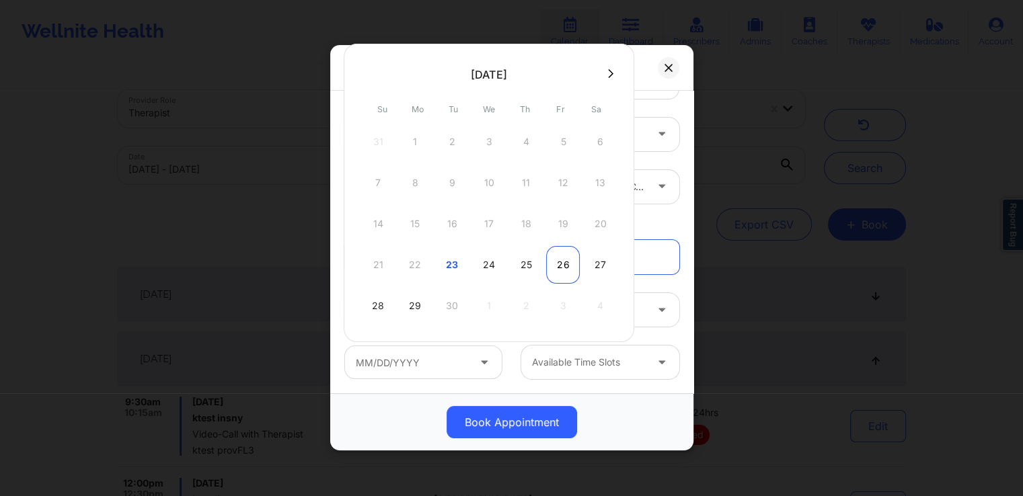
click at [567, 264] on div "26" at bounding box center [563, 265] width 34 height 38
type input "[DATE]"
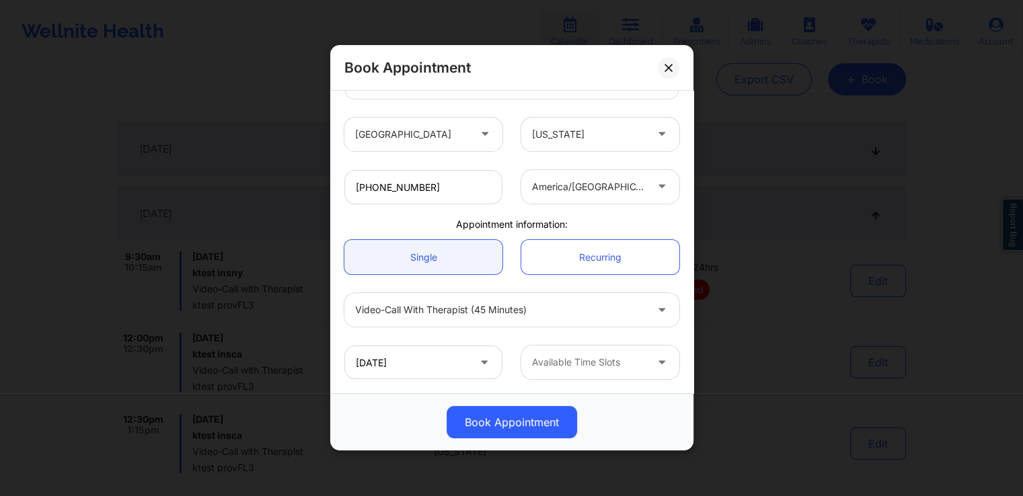
scroll to position [145, 0]
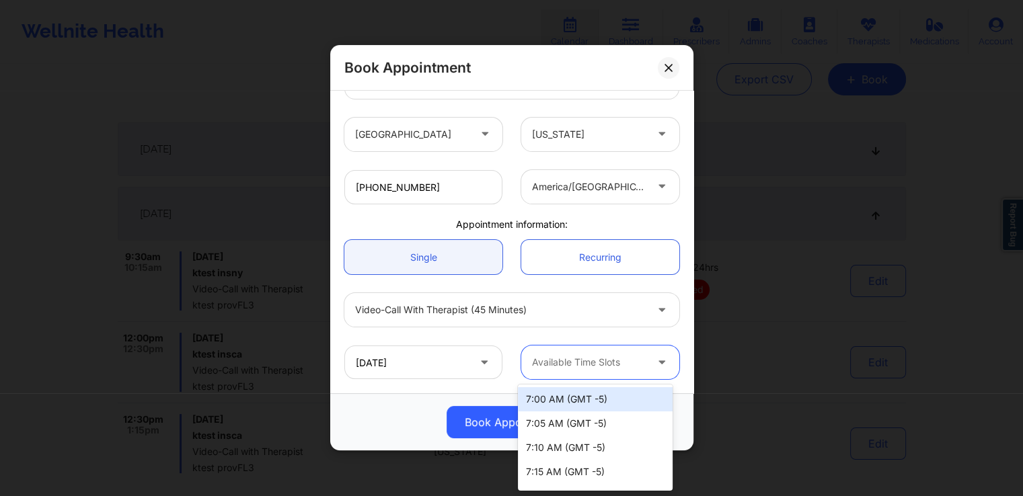
click at [611, 369] on div at bounding box center [589, 363] width 114 height 16
click at [596, 399] on div "7:00 AM (GMT -5)" at bounding box center [595, 399] width 155 height 24
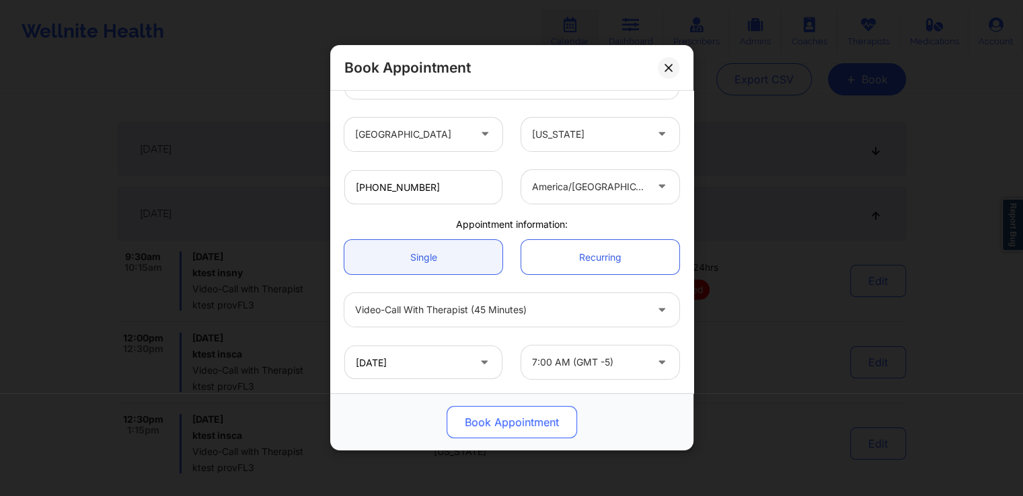
click at [536, 421] on button "Book Appointment" at bounding box center [511, 423] width 130 height 32
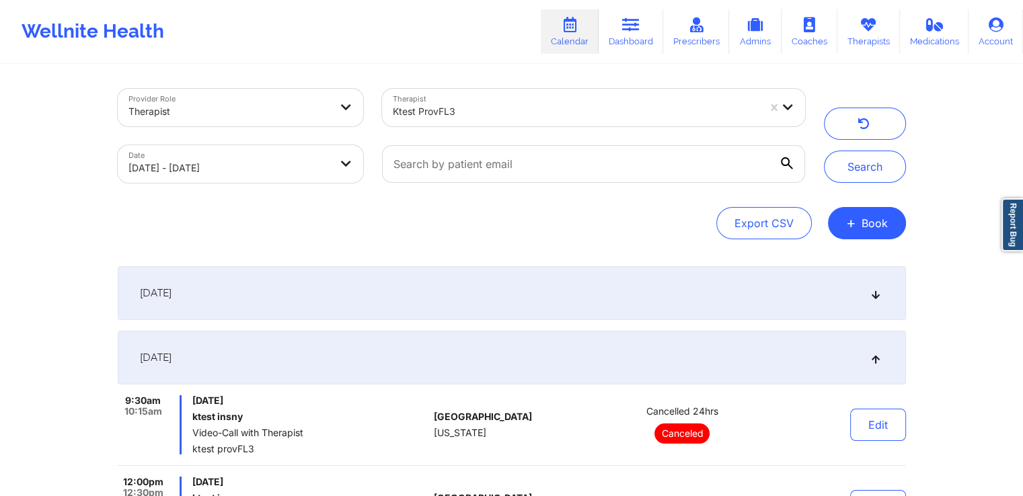
scroll to position [0, 0]
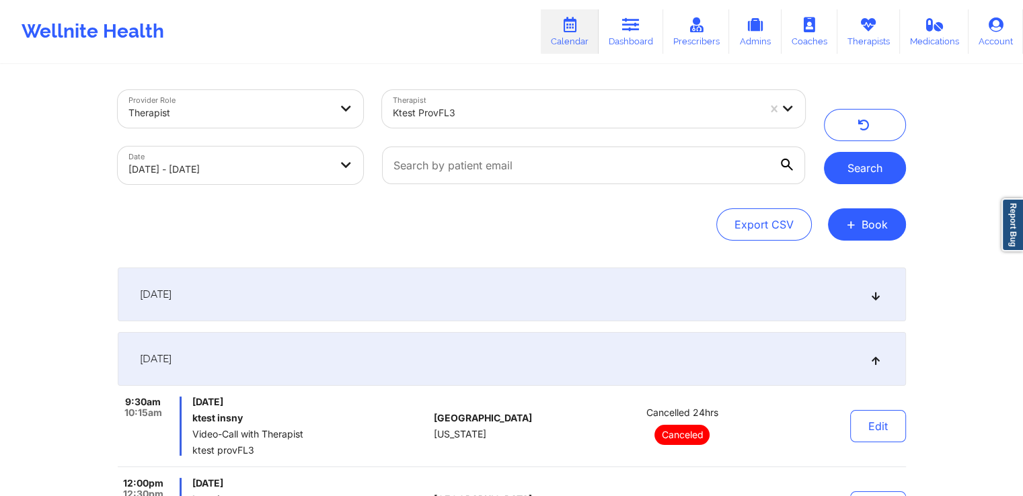
click at [867, 176] on button "Search" at bounding box center [865, 168] width 82 height 32
click at [327, 161] on body "Wellnite Health Calendar Dashboard Prescribers Admins Coaches Therapists Medica…" at bounding box center [511, 248] width 1023 height 496
select select "2025-8"
select select "2025-9"
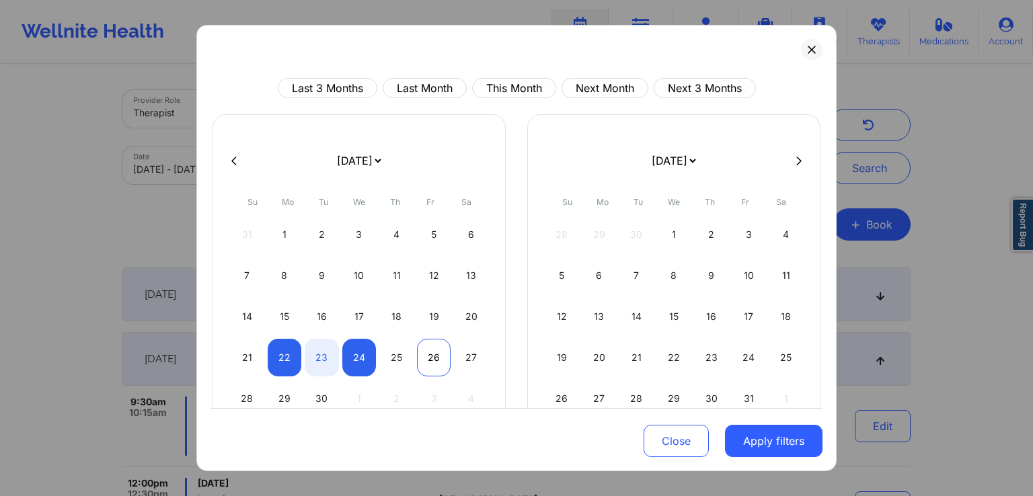
click at [437, 354] on div "26" at bounding box center [434, 358] width 34 height 38
select select "2025-8"
select select "2025-9"
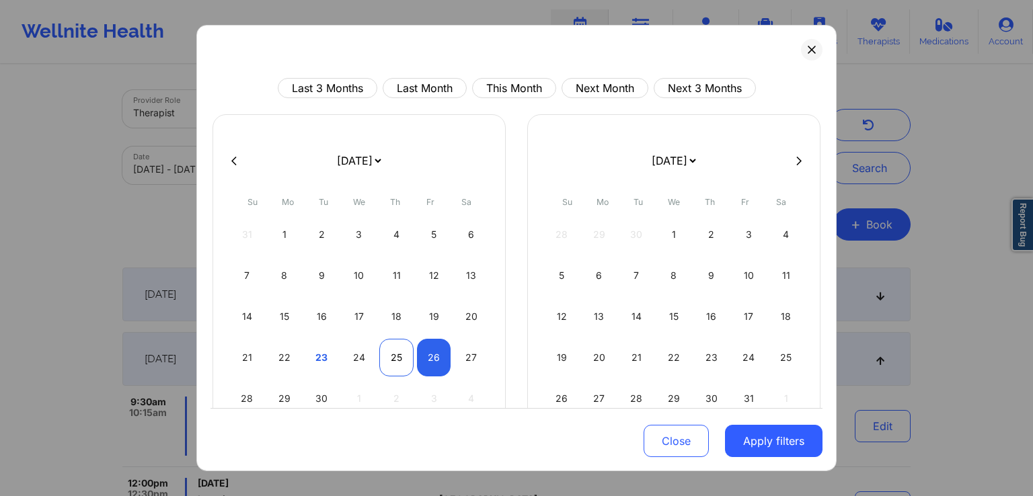
select select "2025-8"
select select "2025-9"
select select "2025-8"
select select "2025-9"
click at [363, 352] on div "24" at bounding box center [359, 358] width 34 height 38
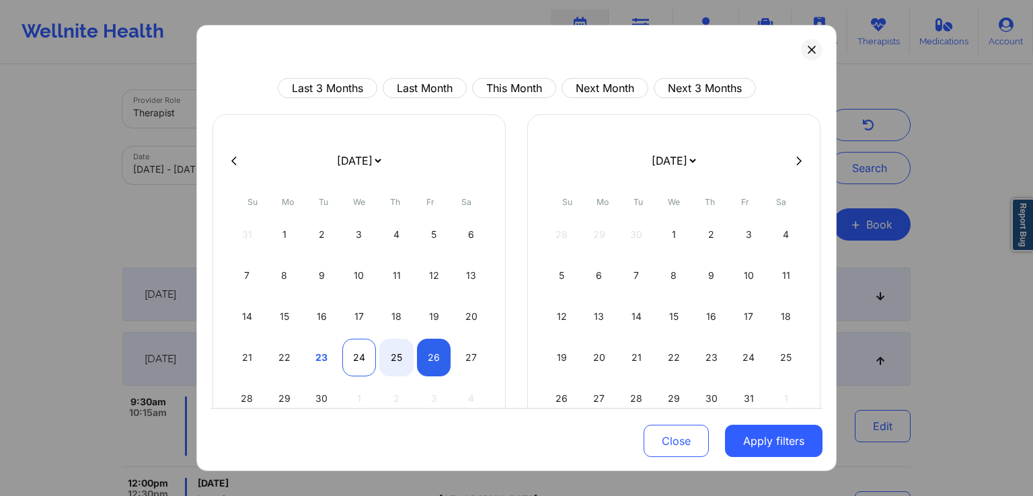
select select "2025-8"
select select "2025-9"
select select "2025-8"
select select "2025-9"
click at [323, 348] on div "23" at bounding box center [322, 358] width 34 height 38
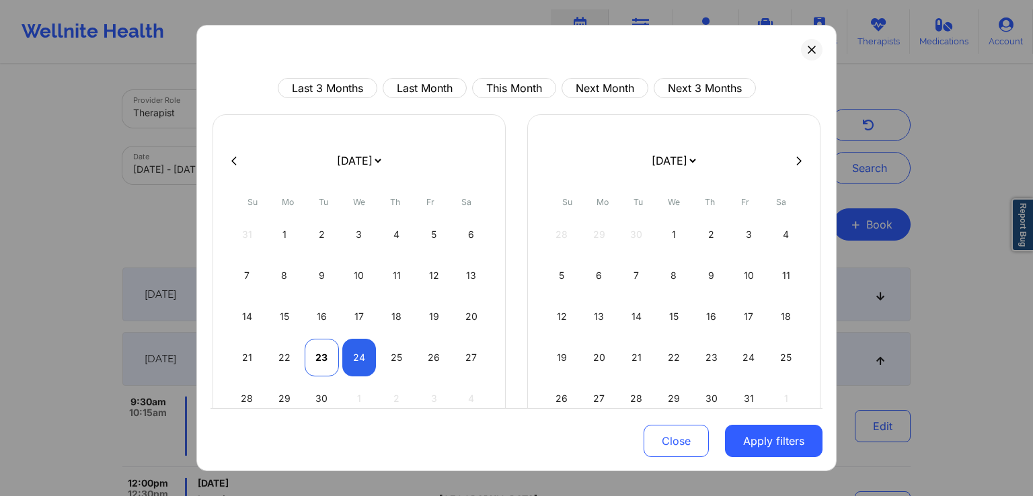
select select "2025-8"
select select "2025-9"
select select "2025-8"
select select "2025-9"
click at [432, 360] on div "26" at bounding box center [434, 358] width 34 height 38
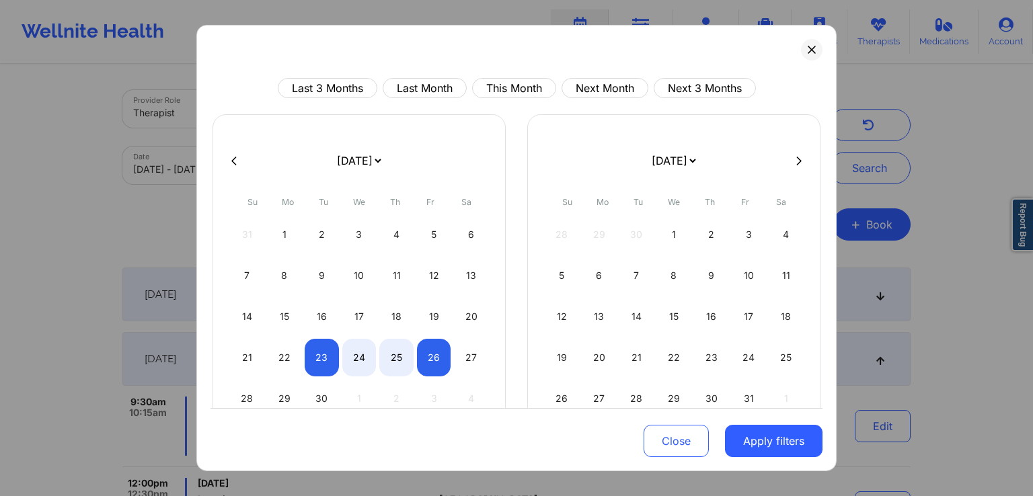
select select "2025-8"
select select "2025-9"
click at [769, 439] on button "Apply filters" at bounding box center [773, 441] width 97 height 32
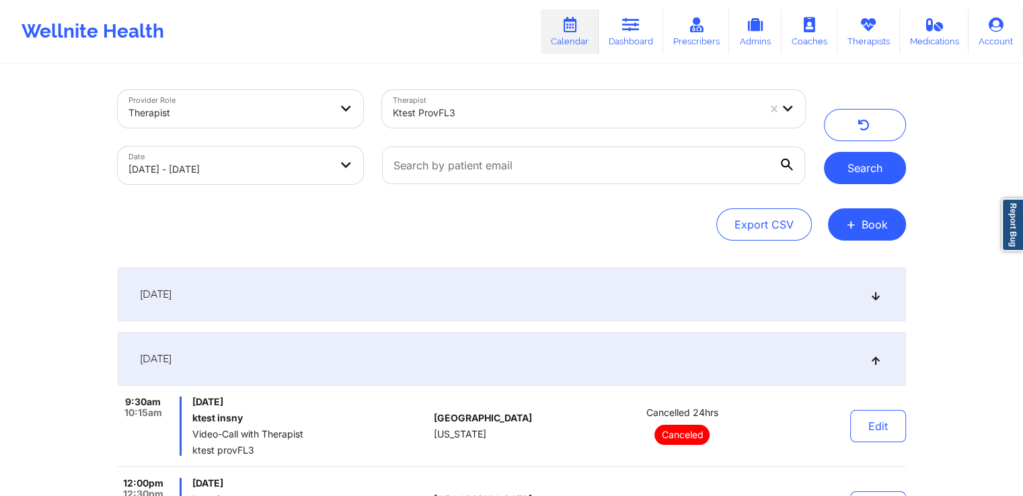
click at [882, 166] on button "Search" at bounding box center [865, 168] width 82 height 32
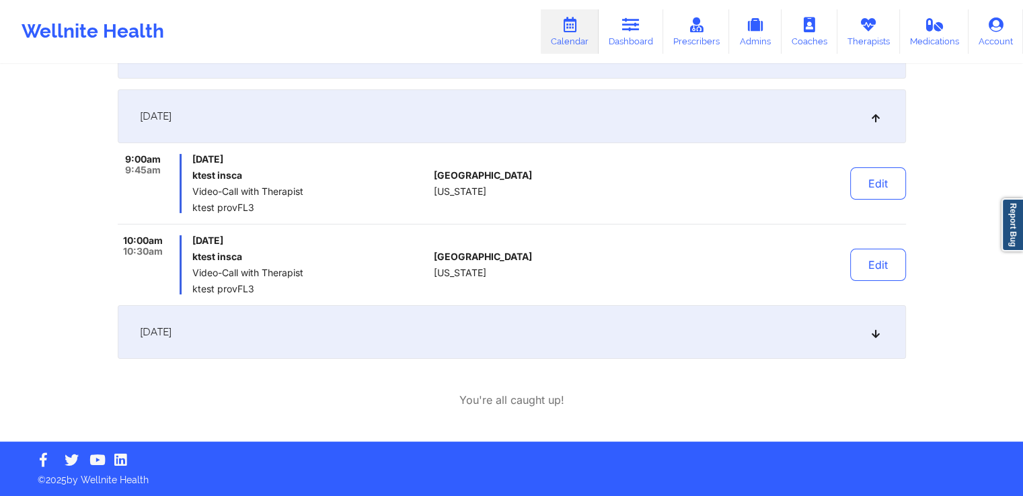
click at [643, 346] on div "[DATE]" at bounding box center [512, 332] width 788 height 54
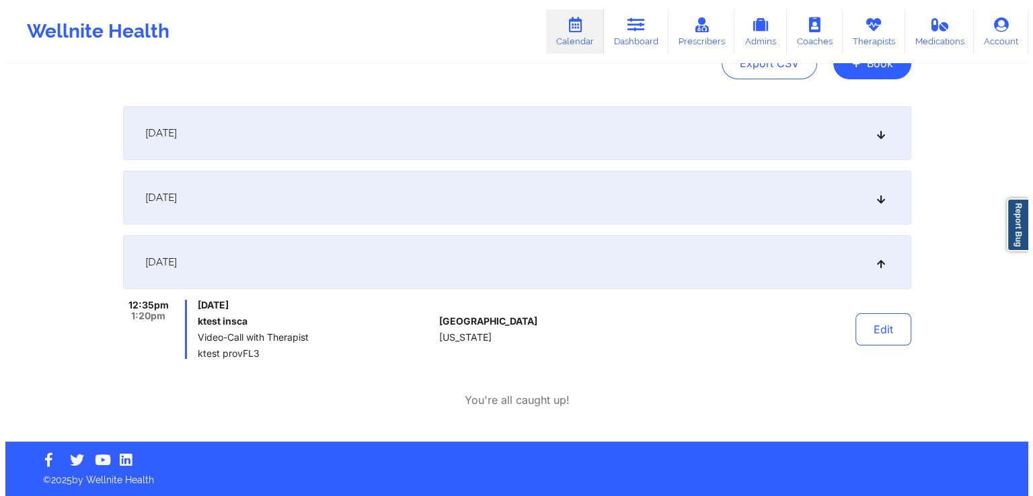
scroll to position [0, 0]
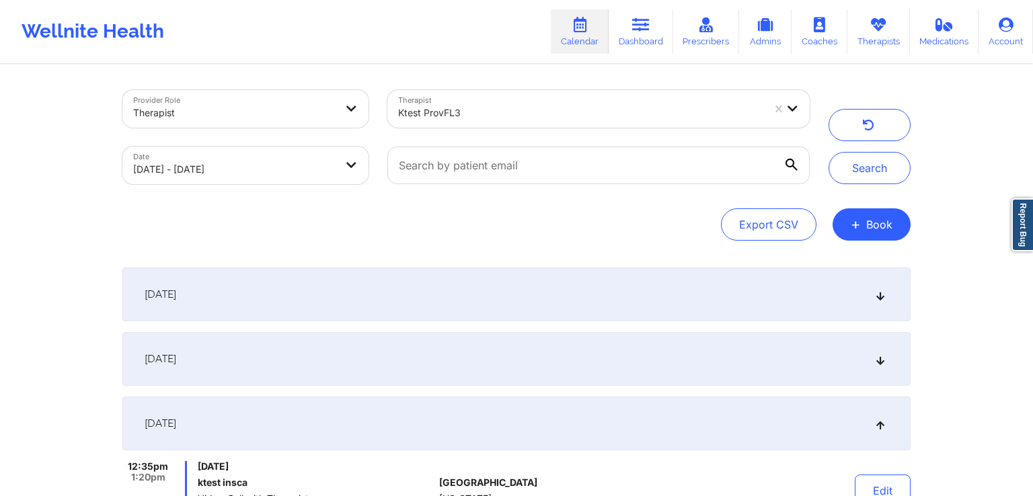
click at [256, 175] on body "Wellnite Health Calendar Dashboard Prescribers Admins Coaches Therapists Medica…" at bounding box center [516, 248] width 1033 height 496
select select "2025-8"
select select "2025-9"
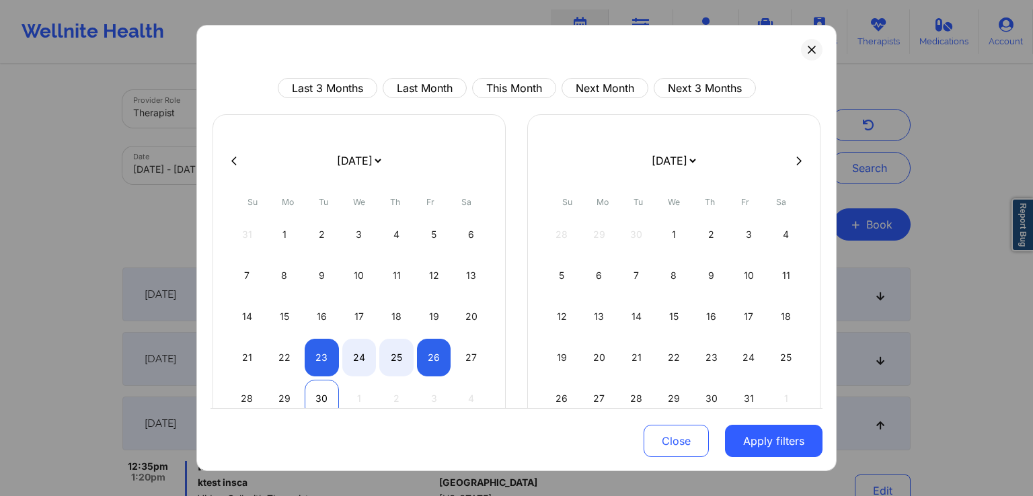
click at [321, 399] on div "30" at bounding box center [322, 399] width 34 height 38
select select "2025-8"
select select "2025-9"
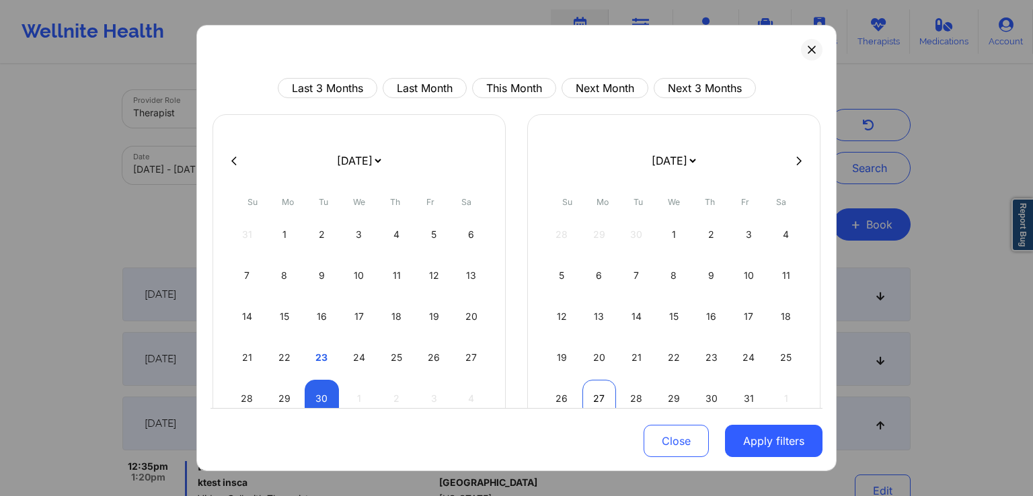
select select "2025-8"
select select "2025-9"
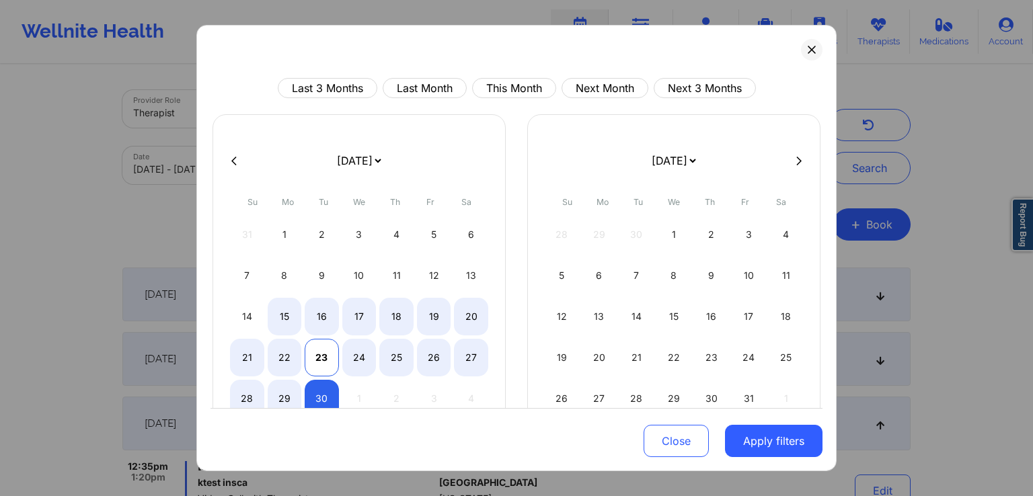
select select "2025-8"
select select "2025-9"
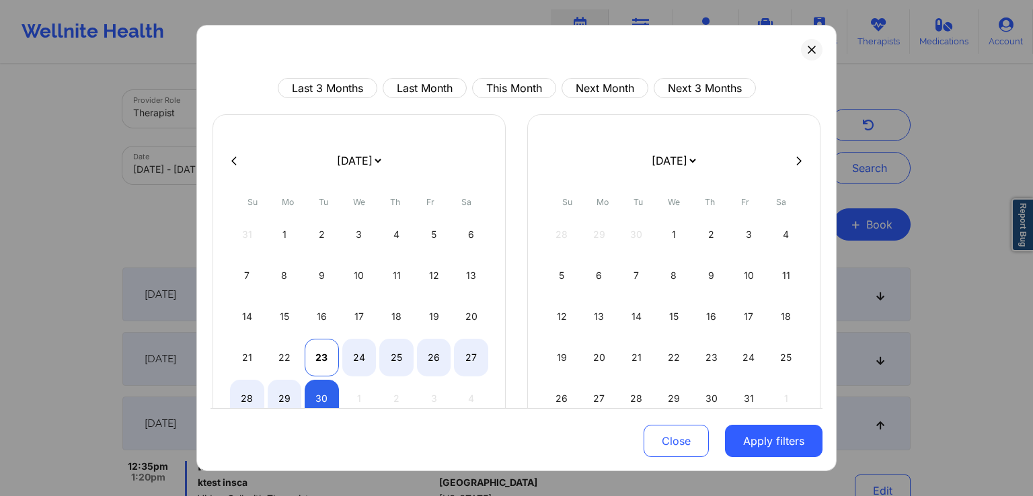
click at [320, 356] on div "23" at bounding box center [322, 358] width 34 height 38
select select "2025-8"
select select "2025-9"
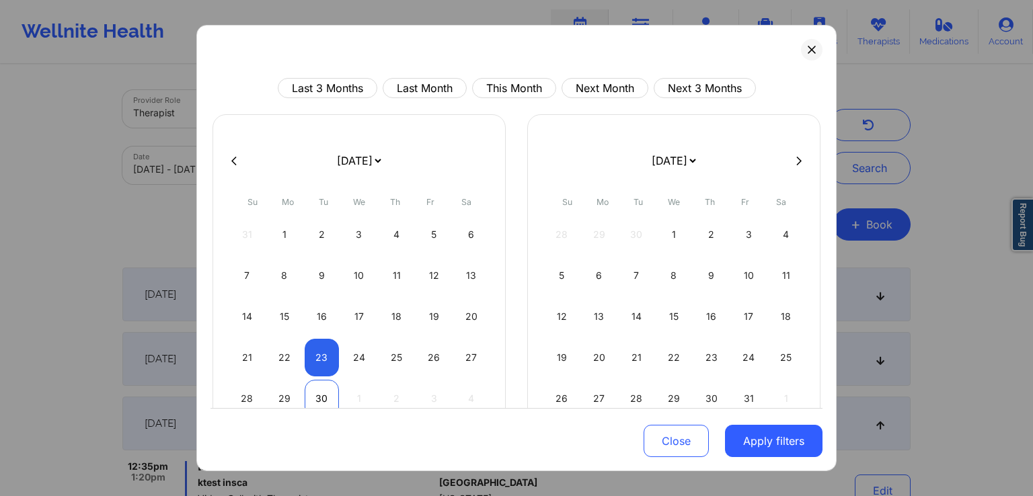
select select "2025-8"
select select "2025-9"
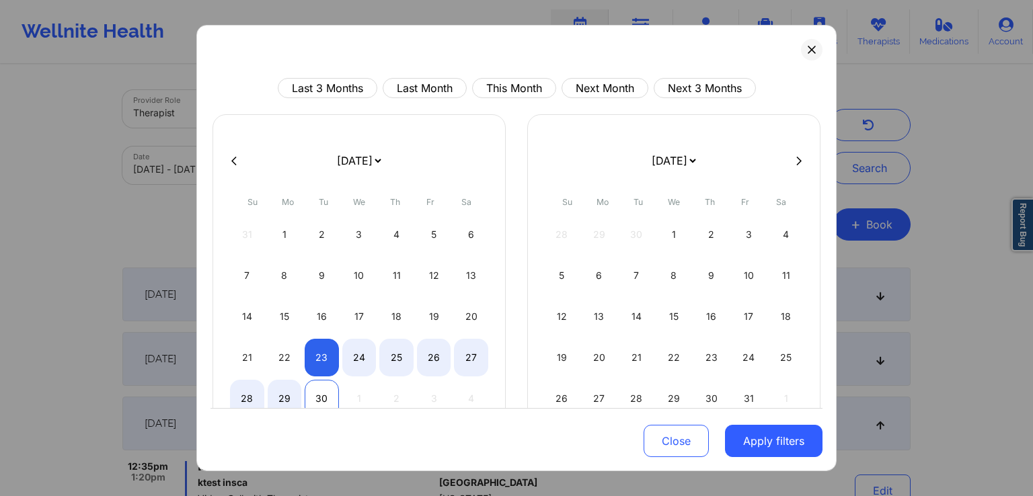
click at [320, 380] on div "30" at bounding box center [322, 399] width 34 height 38
select select "2025-8"
select select "2025-9"
click at [326, 392] on div "30" at bounding box center [322, 399] width 34 height 38
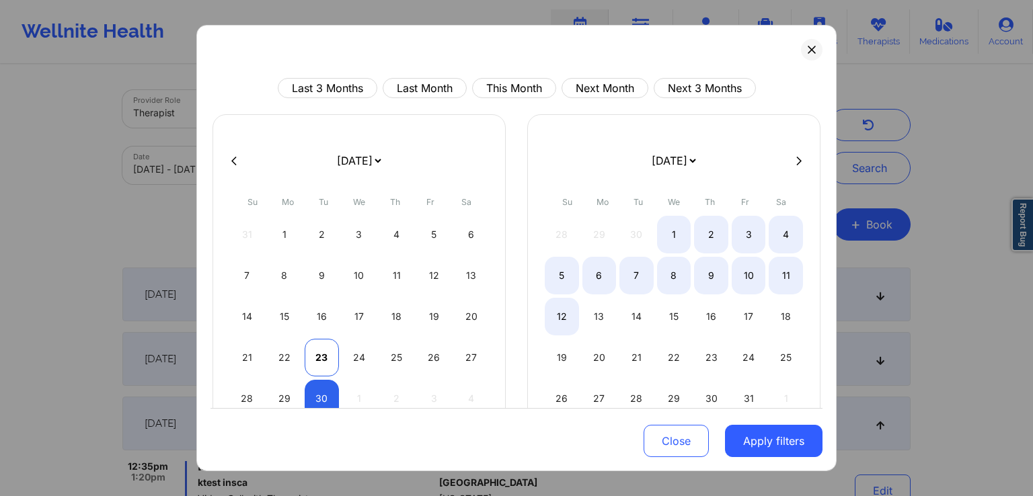
select select "2025-8"
select select "2025-9"
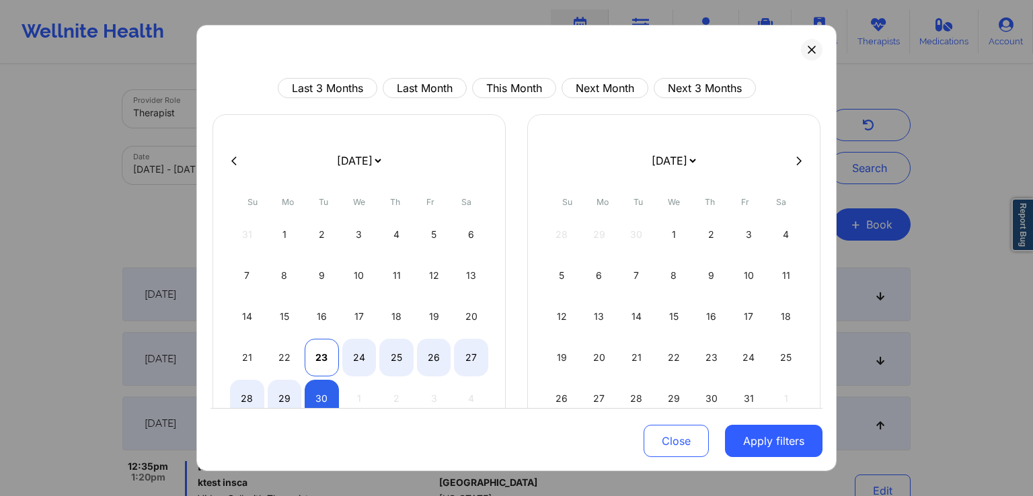
click at [320, 353] on div "23" at bounding box center [322, 358] width 34 height 38
select select "2025-8"
select select "2025-9"
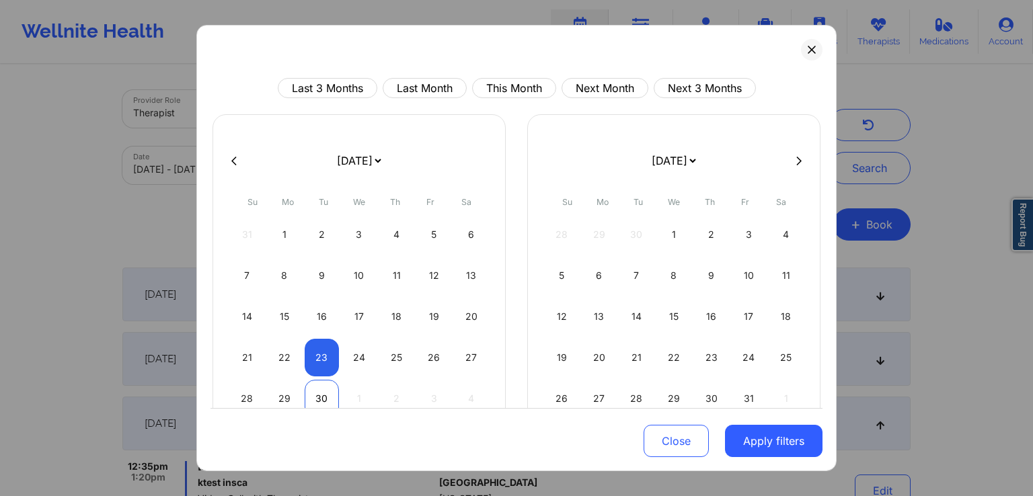
select select "2025-8"
select select "2025-9"
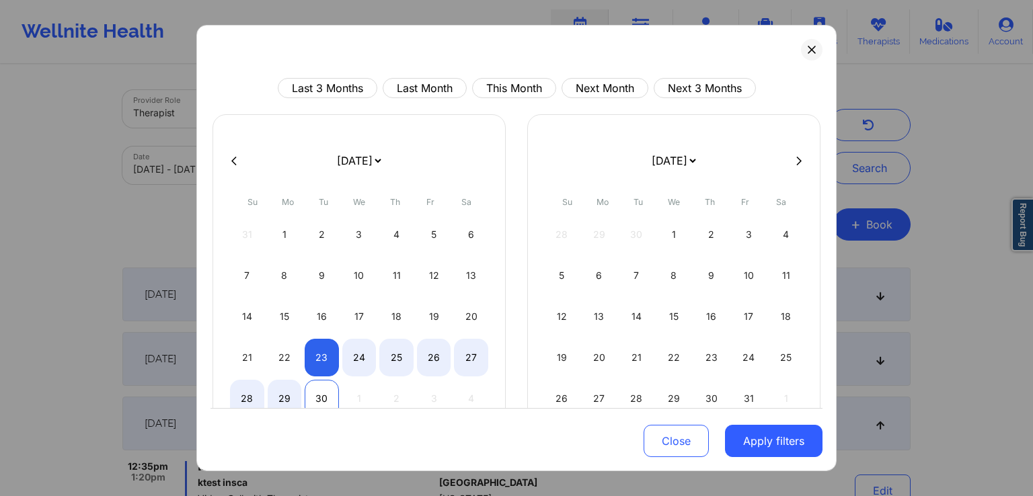
click at [315, 389] on div "30" at bounding box center [322, 399] width 34 height 38
select select "2025-8"
select select "2025-9"
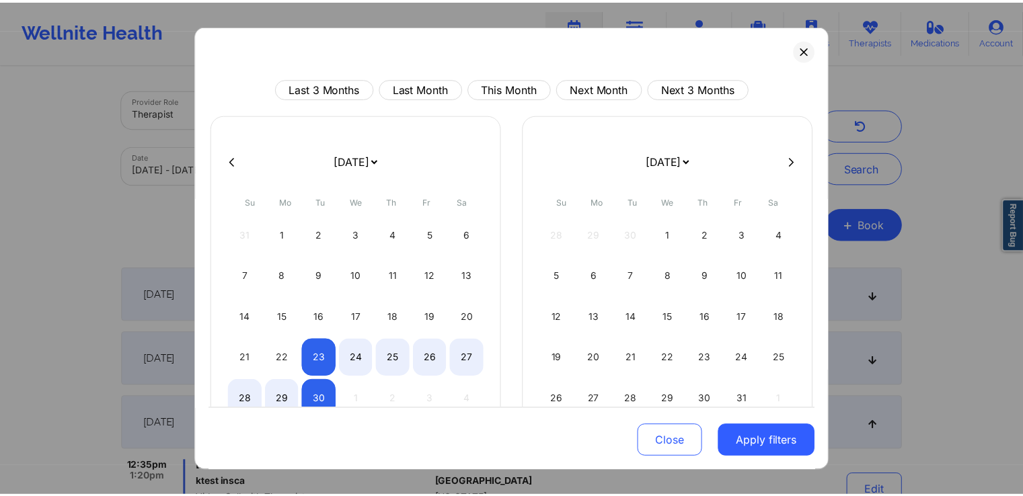
scroll to position [51, 0]
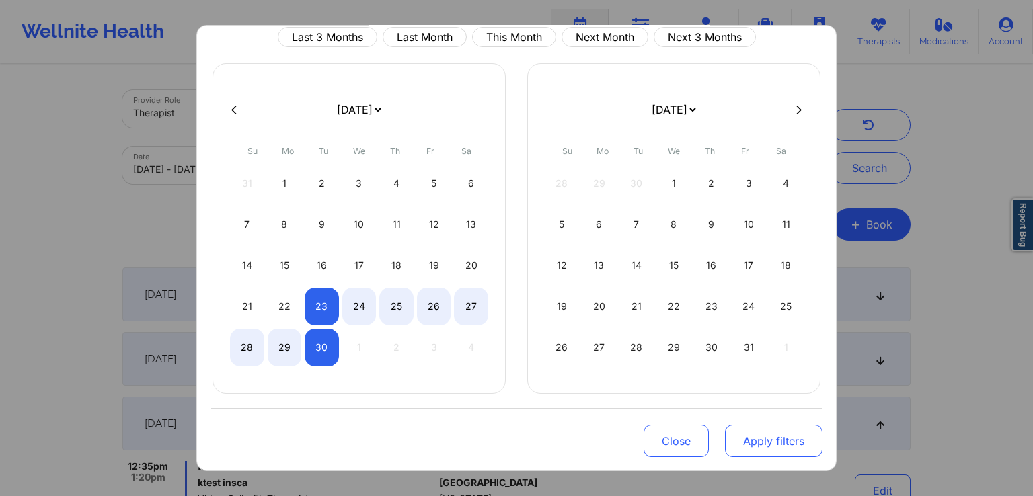
click at [771, 442] on button "Apply filters" at bounding box center [773, 441] width 97 height 32
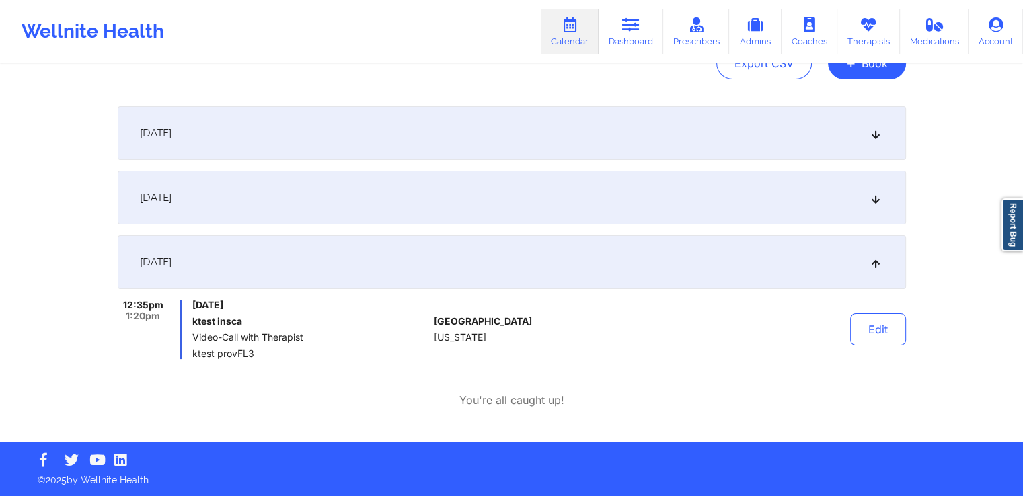
scroll to position [0, 0]
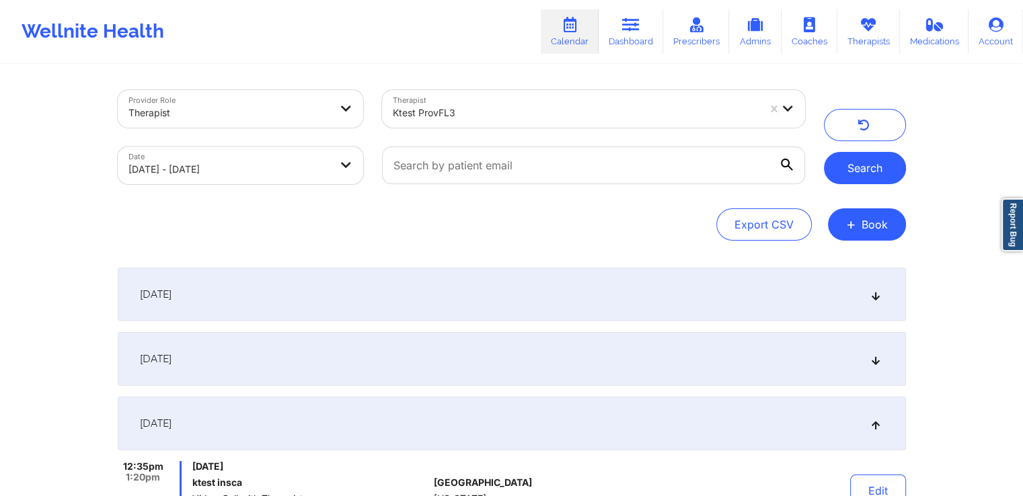
click at [873, 172] on button "Search" at bounding box center [865, 168] width 82 height 32
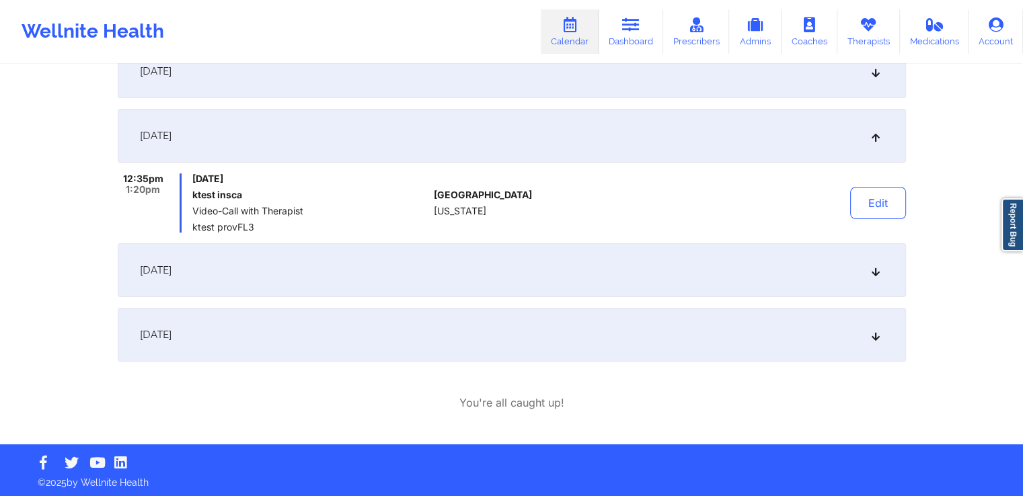
scroll to position [290, 0]
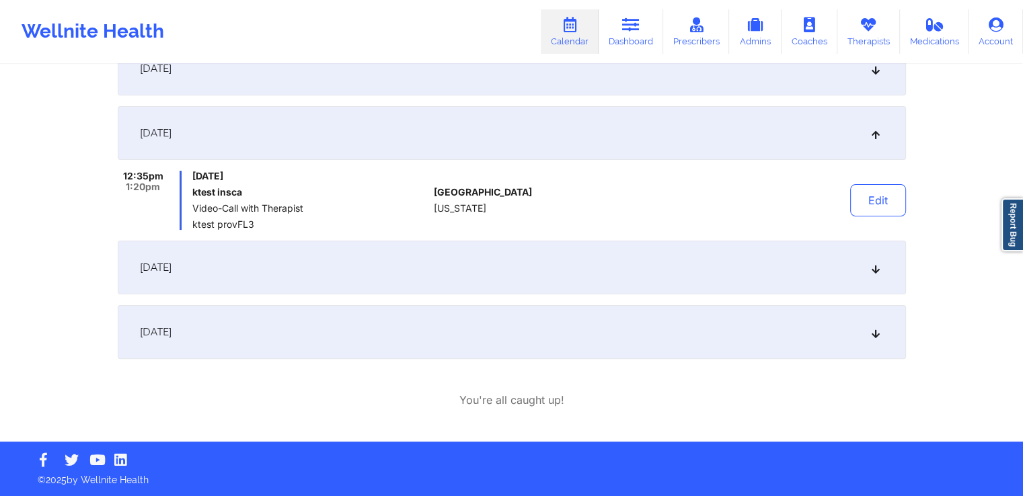
click at [685, 264] on div "[DATE]" at bounding box center [512, 268] width 788 height 54
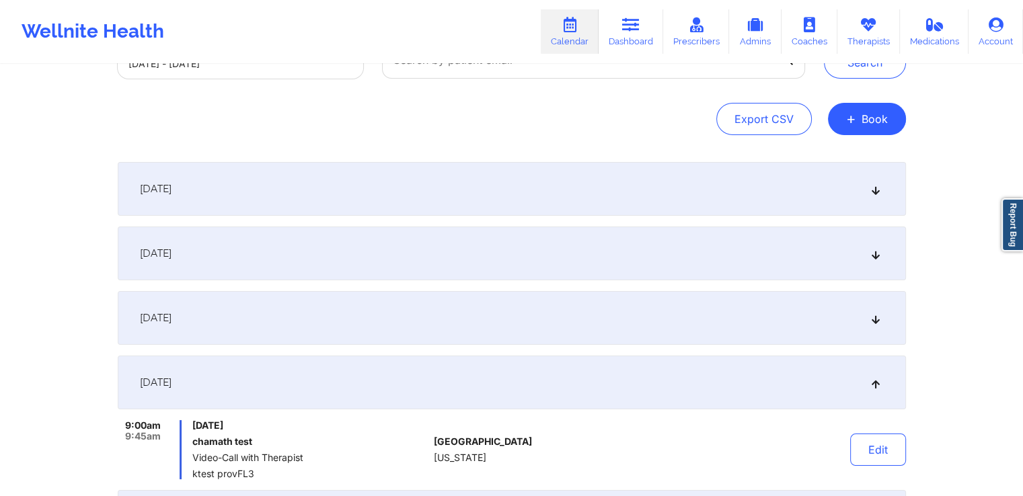
scroll to position [245, 0]
